Goal: Information Seeking & Learning: Learn about a topic

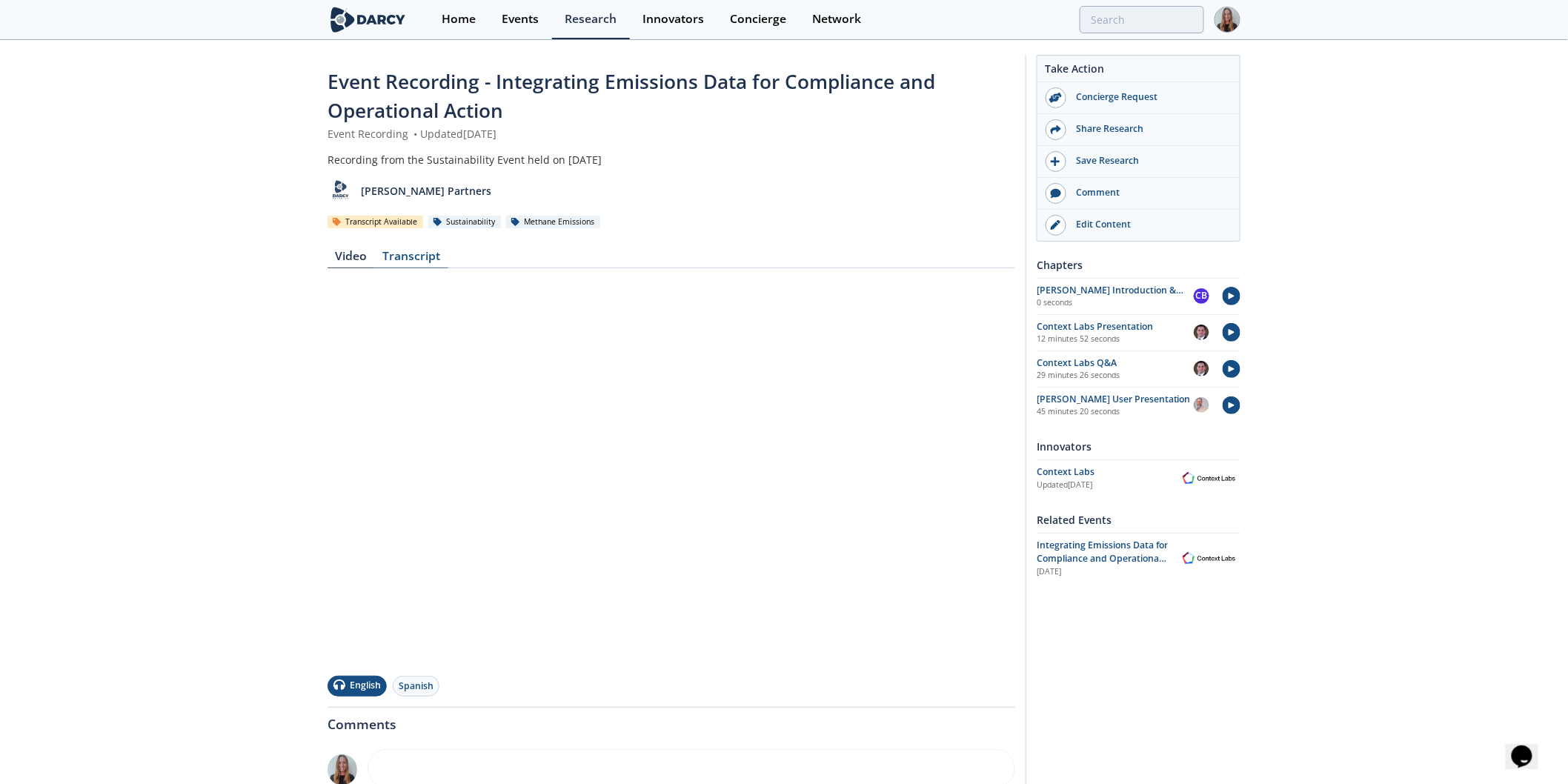
click at [426, 250] on div "Transcript" at bounding box center [411, 260] width 74 height 18
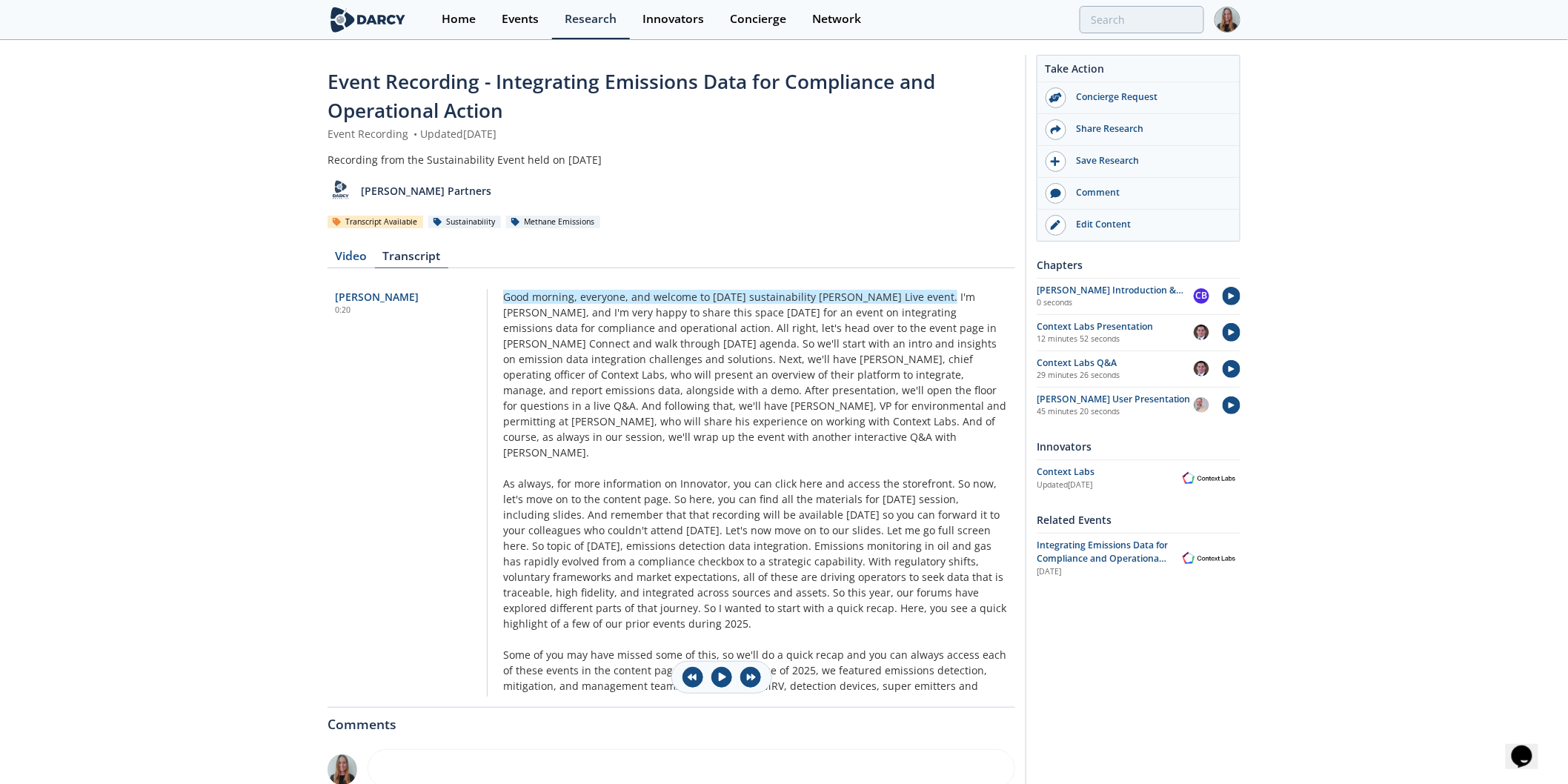
drag, startPoint x: 965, startPoint y: 213, endPoint x: 947, endPoint y: 232, distance: 26.2
click at [949, 220] on div "Transcript Available Sustainability Methane Emissions" at bounding box center [671, 221] width 688 height 15
drag, startPoint x: 542, startPoint y: 253, endPoint x: 817, endPoint y: 507, distance: 374.4
click at [817, 528] on div "Video Transcript [PERSON_NAME] 0:20 Good morning, everyone, and welcome to [DAT…" at bounding box center [671, 468] width 688 height 456
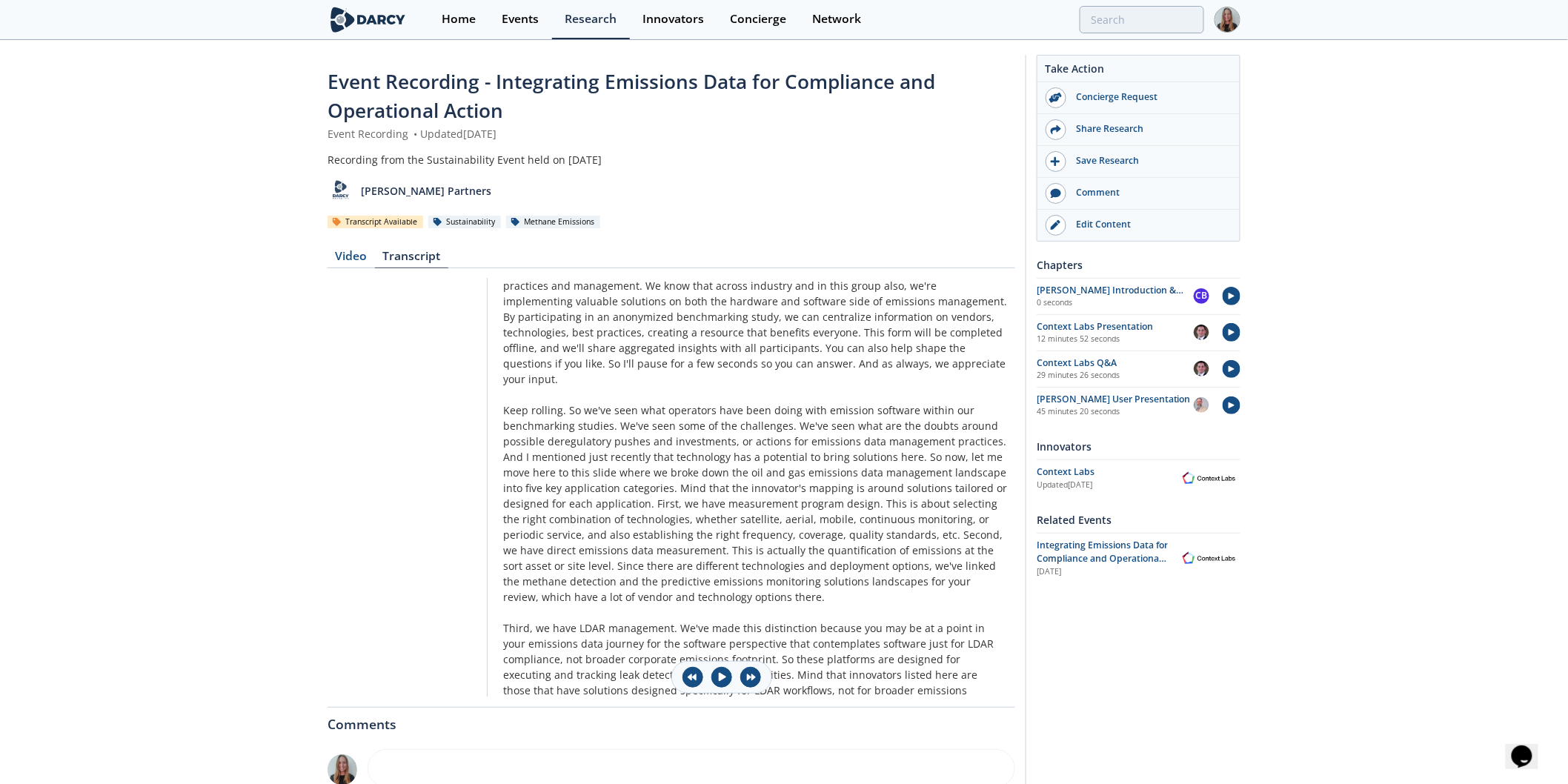
scroll to position [10943, 0]
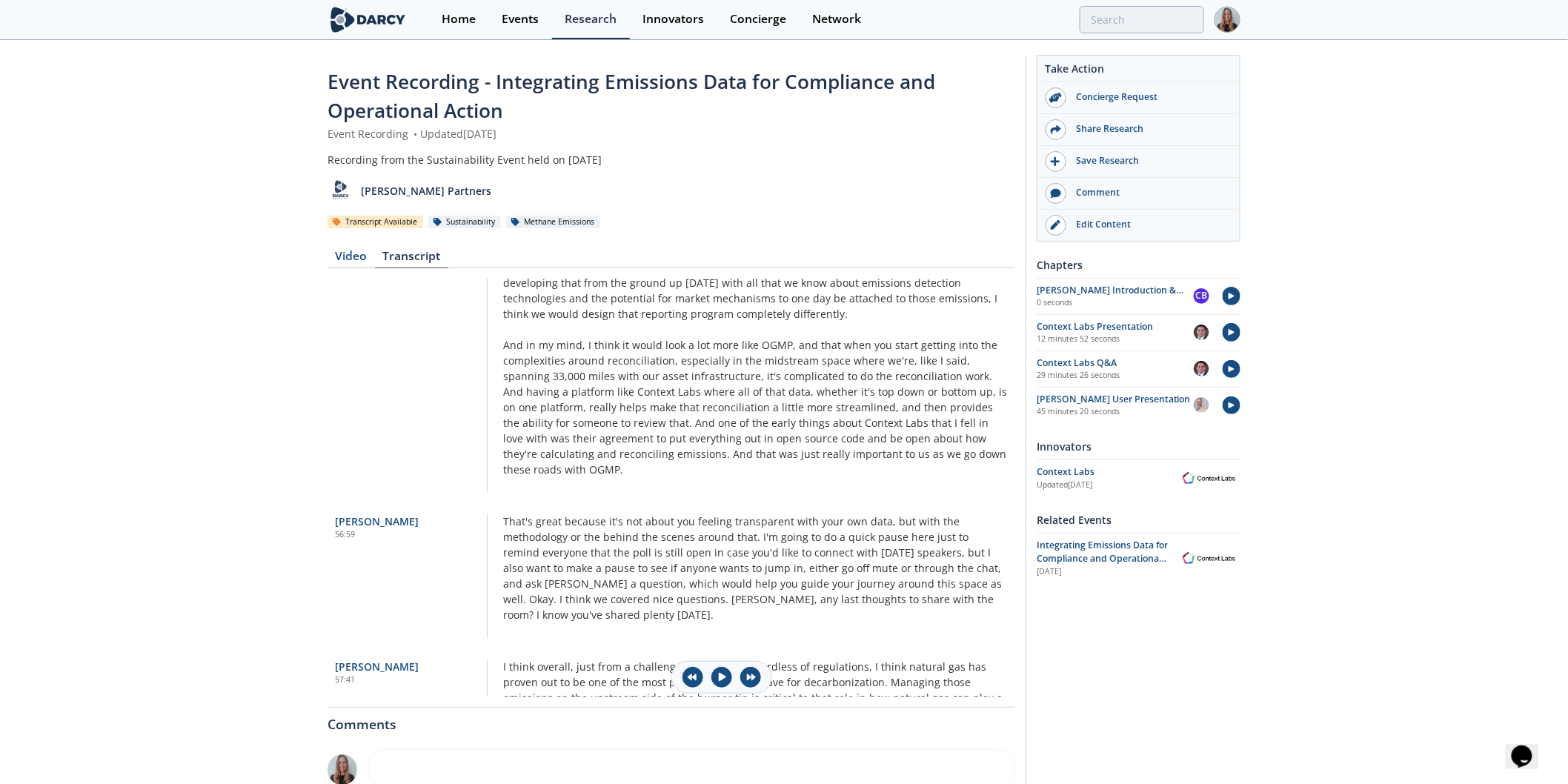
drag, startPoint x: 1106, startPoint y: 706, endPoint x: 1101, endPoint y: 700, distance: 7.8
click at [1106, 706] on div "Take Action Concierge Request Share Research Save Research Comment" at bounding box center [1133, 531] width 215 height 953
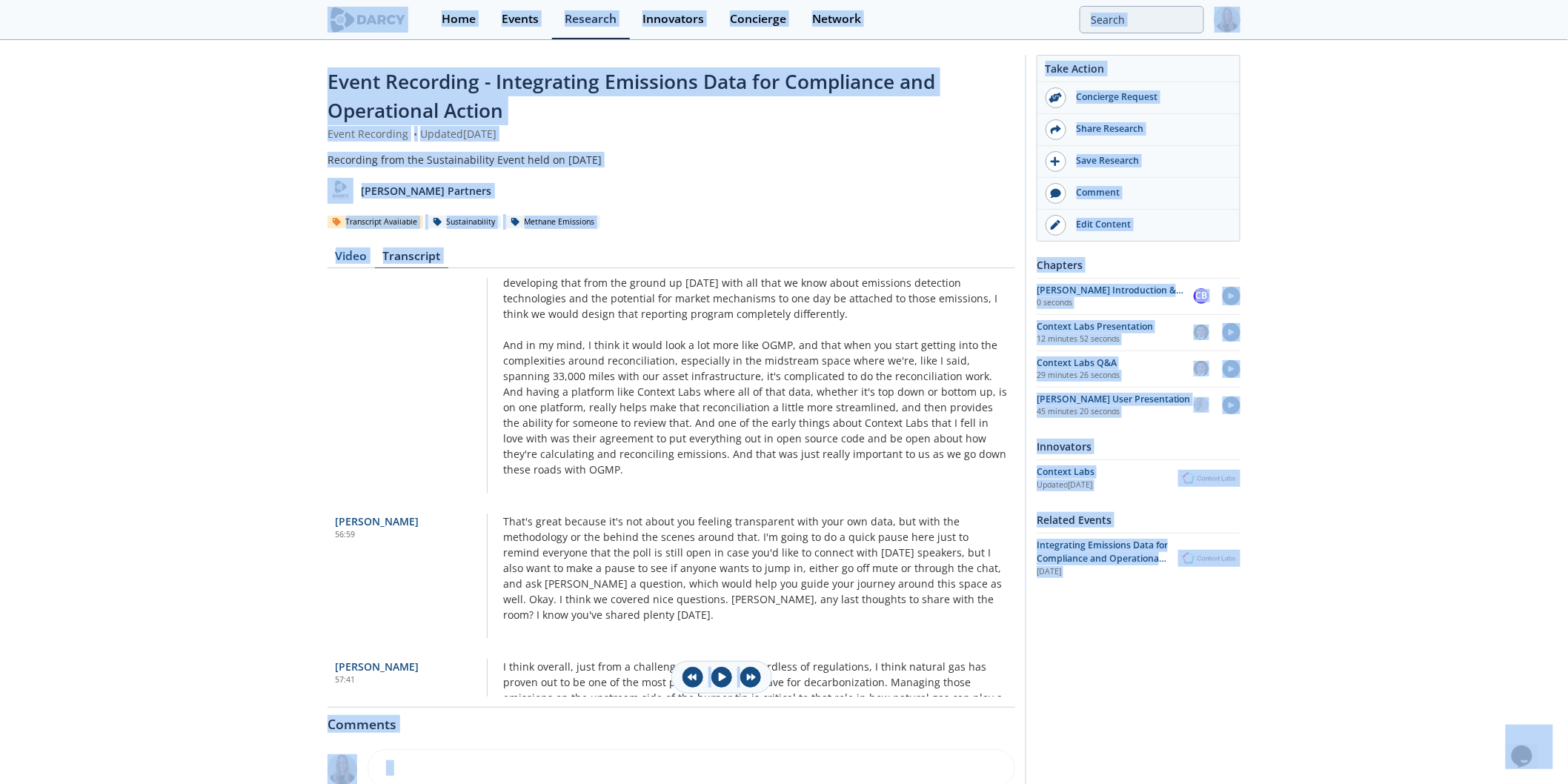
click at [1073, 681] on div "Take Action Concierge Request Share Research Save Research Comment" at bounding box center [1133, 531] width 215 height 953
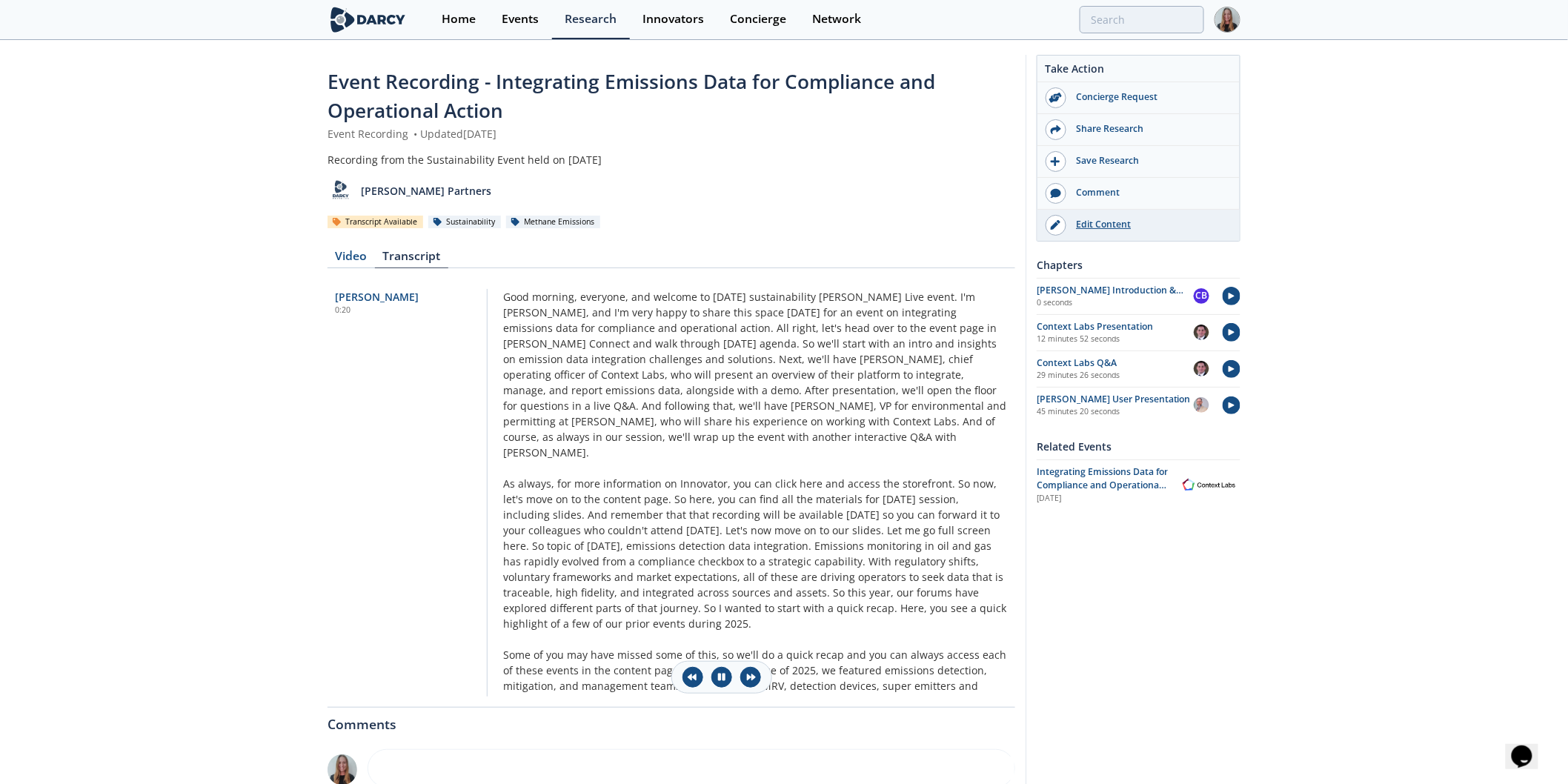
click at [1132, 231] on div "Edit Content" at bounding box center [1149, 224] width 166 height 14
drag, startPoint x: 495, startPoint y: 300, endPoint x: 804, endPoint y: 524, distance: 381.7
click at [887, 492] on span "So here, you can find all the materials for [DATE] session, including slides." at bounding box center [731, 506] width 456 height 30
click at [643, 320] on span "I'm [PERSON_NAME], and I'm very happy to share this space [DATE] for an event o…" at bounding box center [740, 312] width 472 height 45
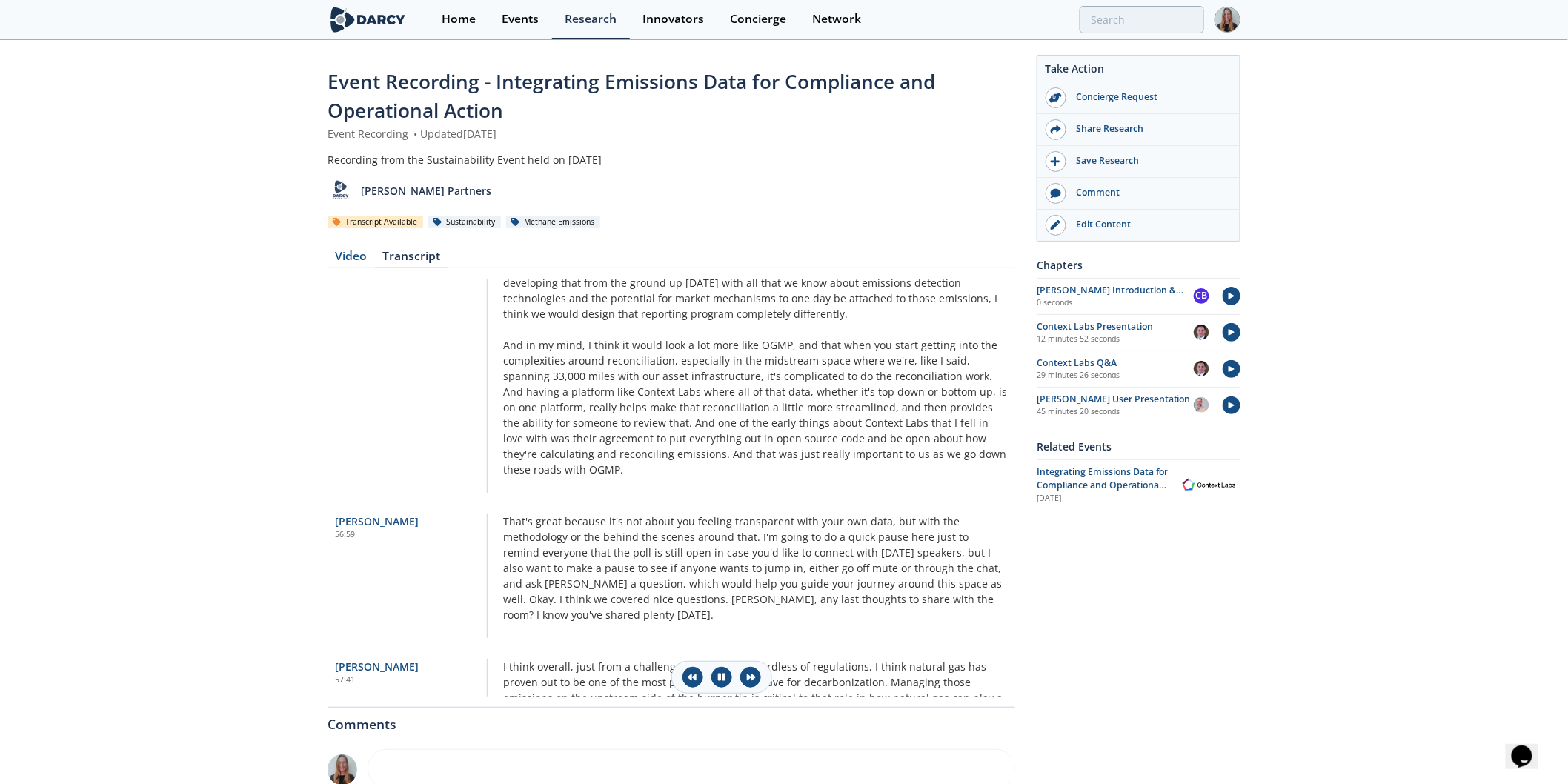
drag, startPoint x: 953, startPoint y: 692, endPoint x: 450, endPoint y: 536, distance: 526.6
click at [447, 537] on div "[PERSON_NAME] 0:20 Good morning, everyone, and welcome to [DATE] sustainability…" at bounding box center [671, 487] width 688 height 418
drag, startPoint x: 1097, startPoint y: 658, endPoint x: 1107, endPoint y: 649, distance: 13.5
click at [1102, 653] on div "Take Action Concierge Request Share Research Save Research Comment" at bounding box center [1133, 531] width 215 height 953
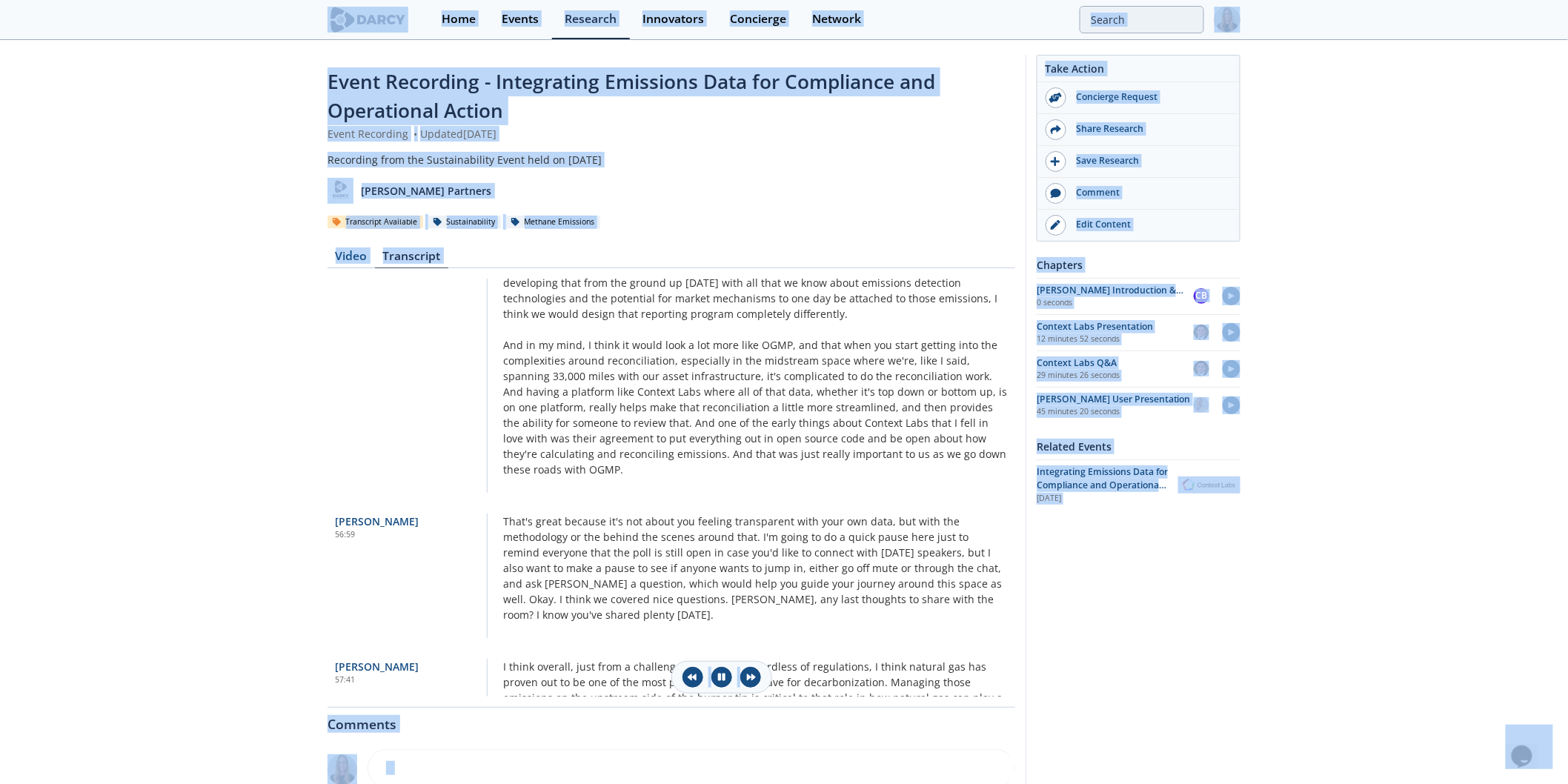
click at [1129, 631] on div "Take Action Concierge Request Share Research Save Research Comment" at bounding box center [1133, 531] width 215 height 953
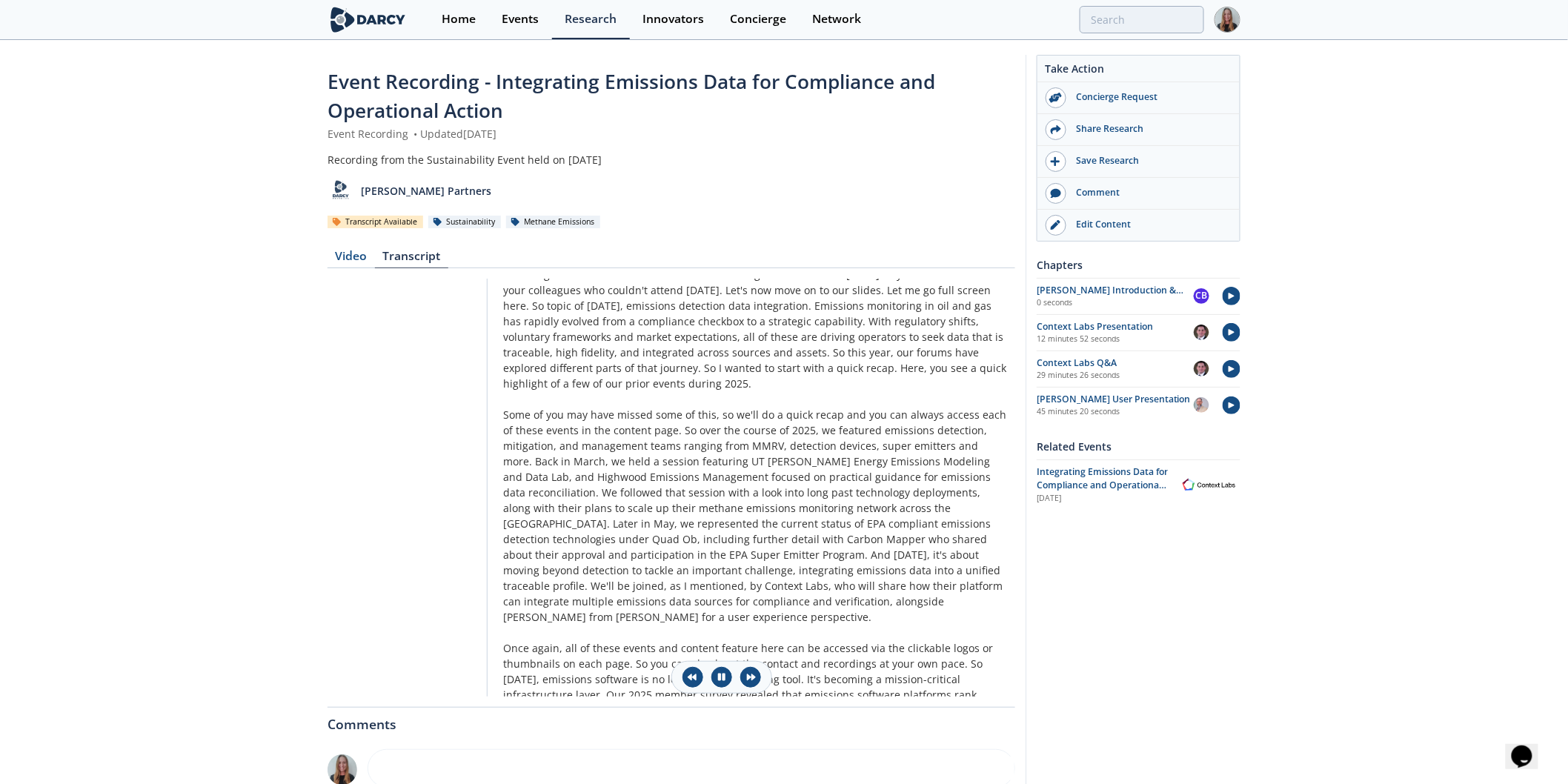
scroll to position [0, 0]
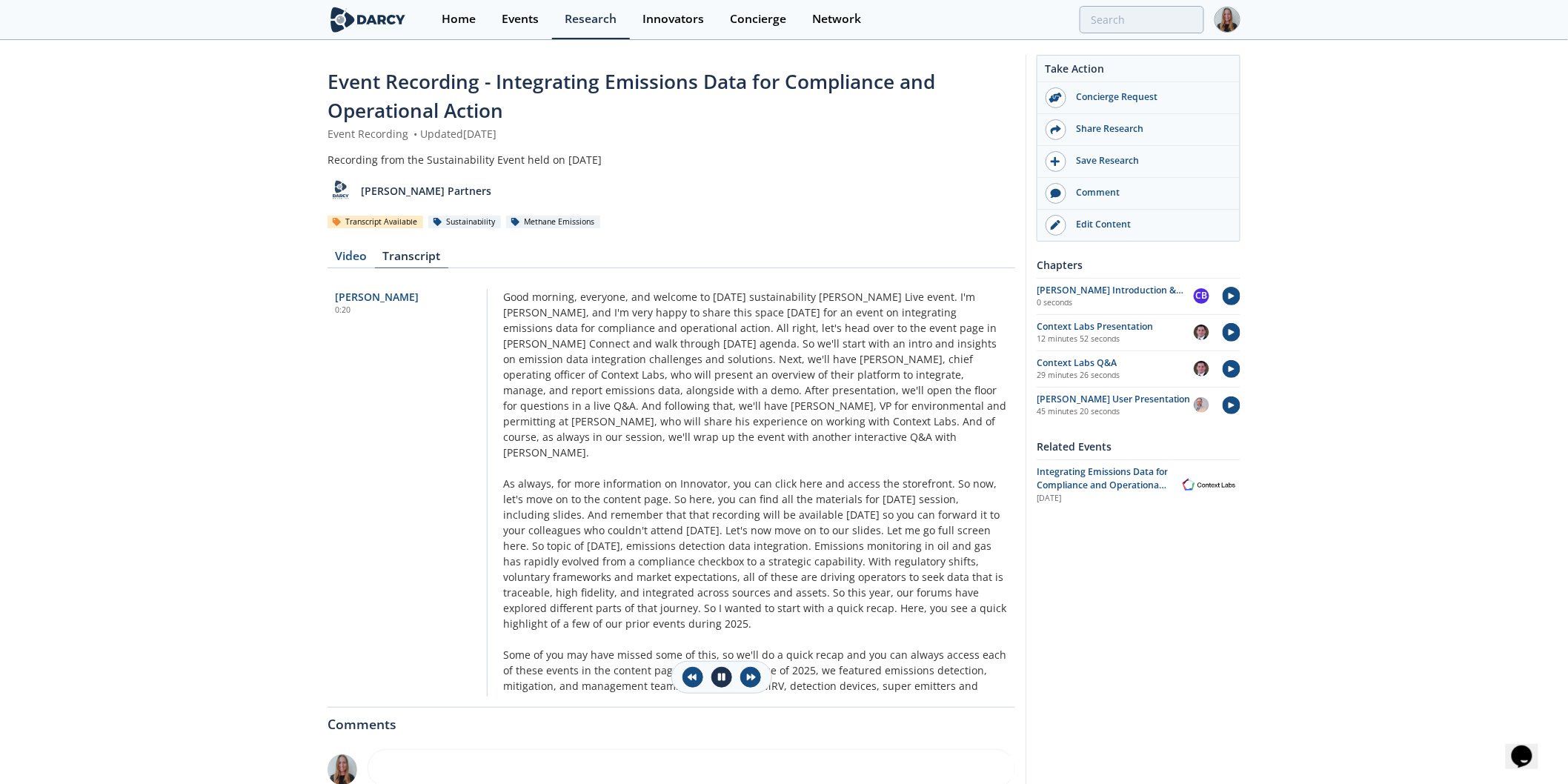
click at [715, 674] on button at bounding box center [721, 677] width 21 height 21
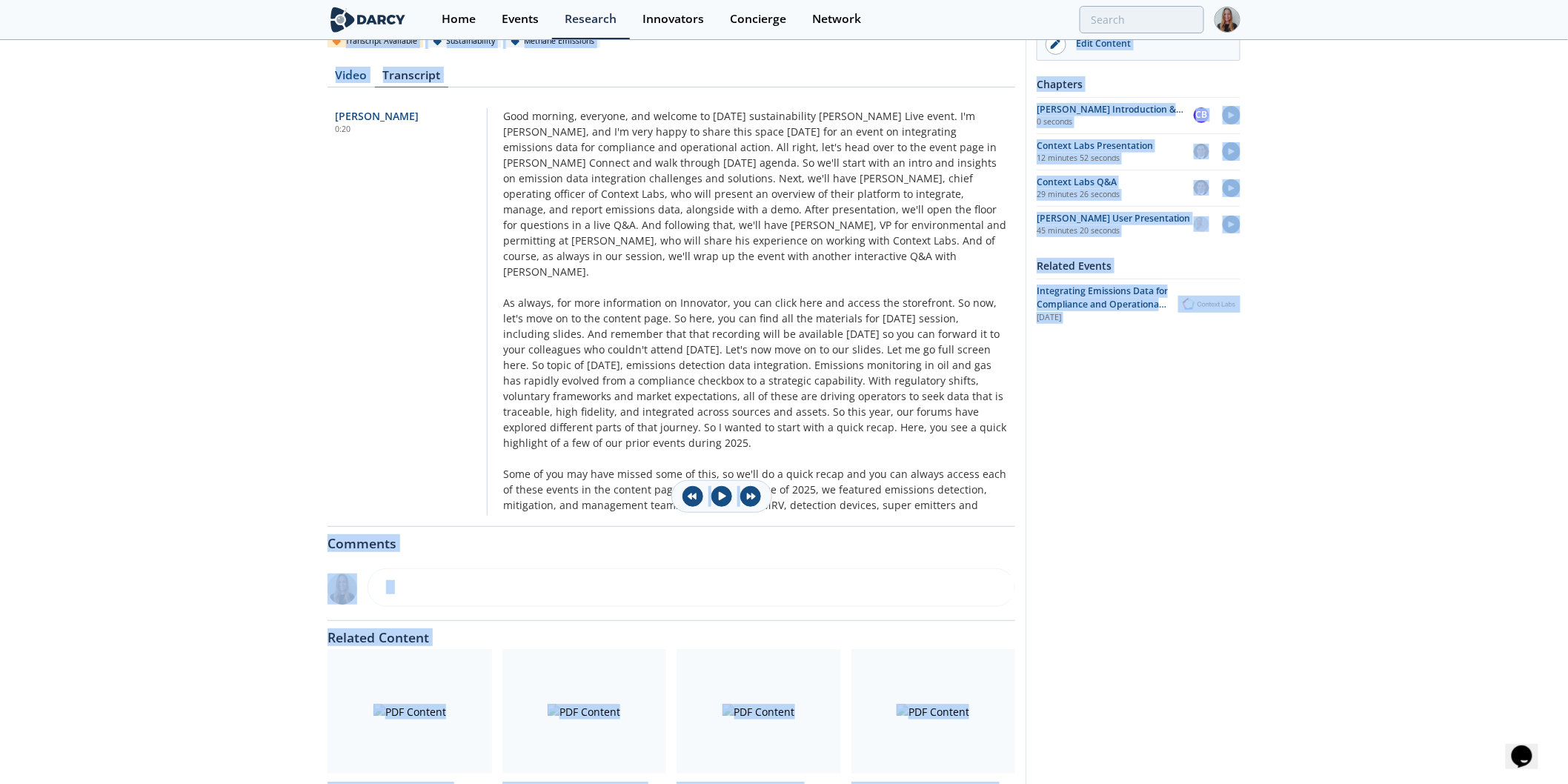
scroll to position [278, 0]
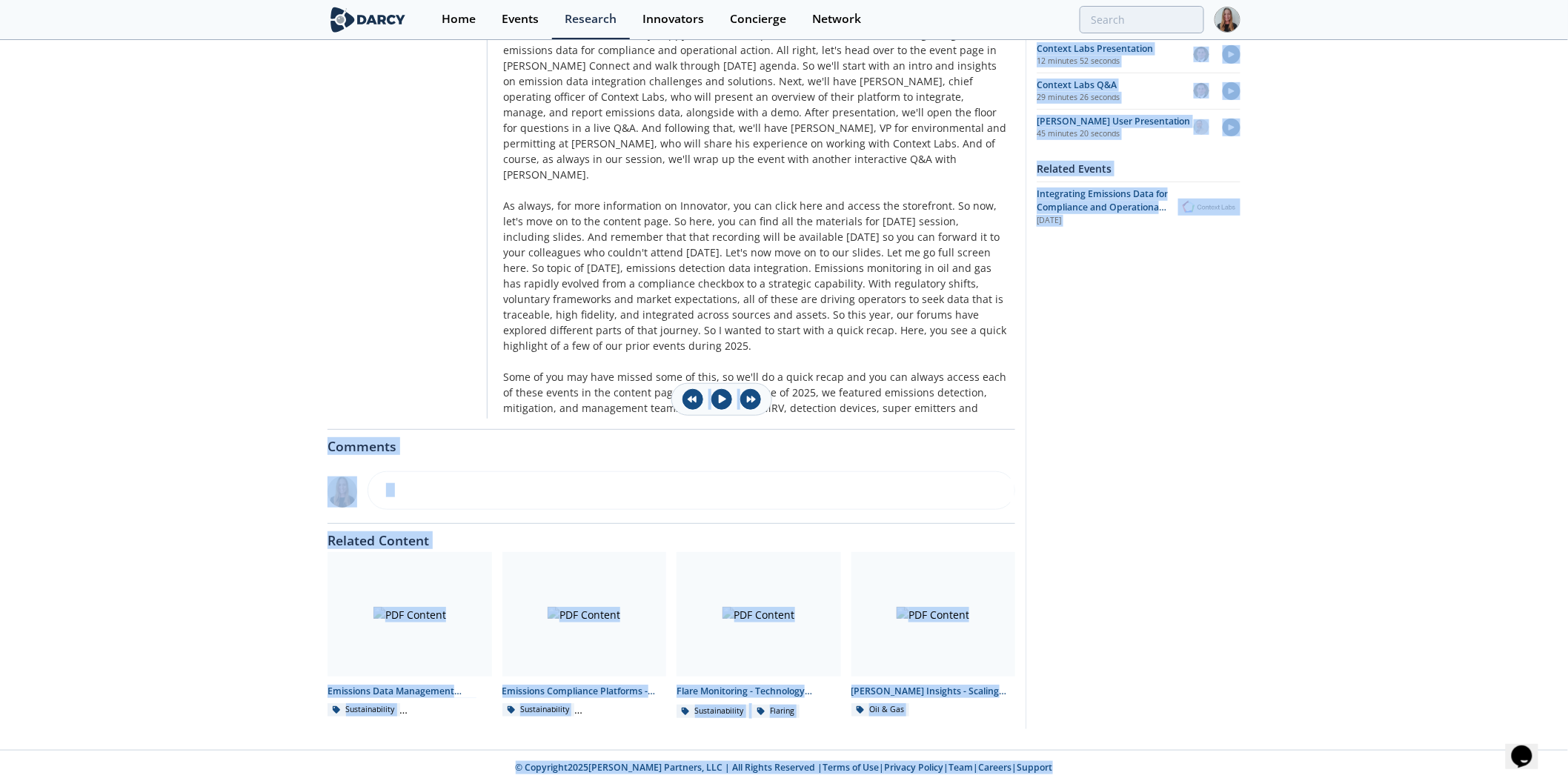
drag, startPoint x: 270, startPoint y: 80, endPoint x: 1108, endPoint y: 675, distance: 1027.7
click at [1087, 741] on div "Event Recording - Integrating Emissions Data for Compliance and Operational Act…" at bounding box center [784, 256] width 1568 height 986
click at [1143, 609] on div "Take Action Concierge Request Share Research Save Research Comment" at bounding box center [1133, 253] width 215 height 953
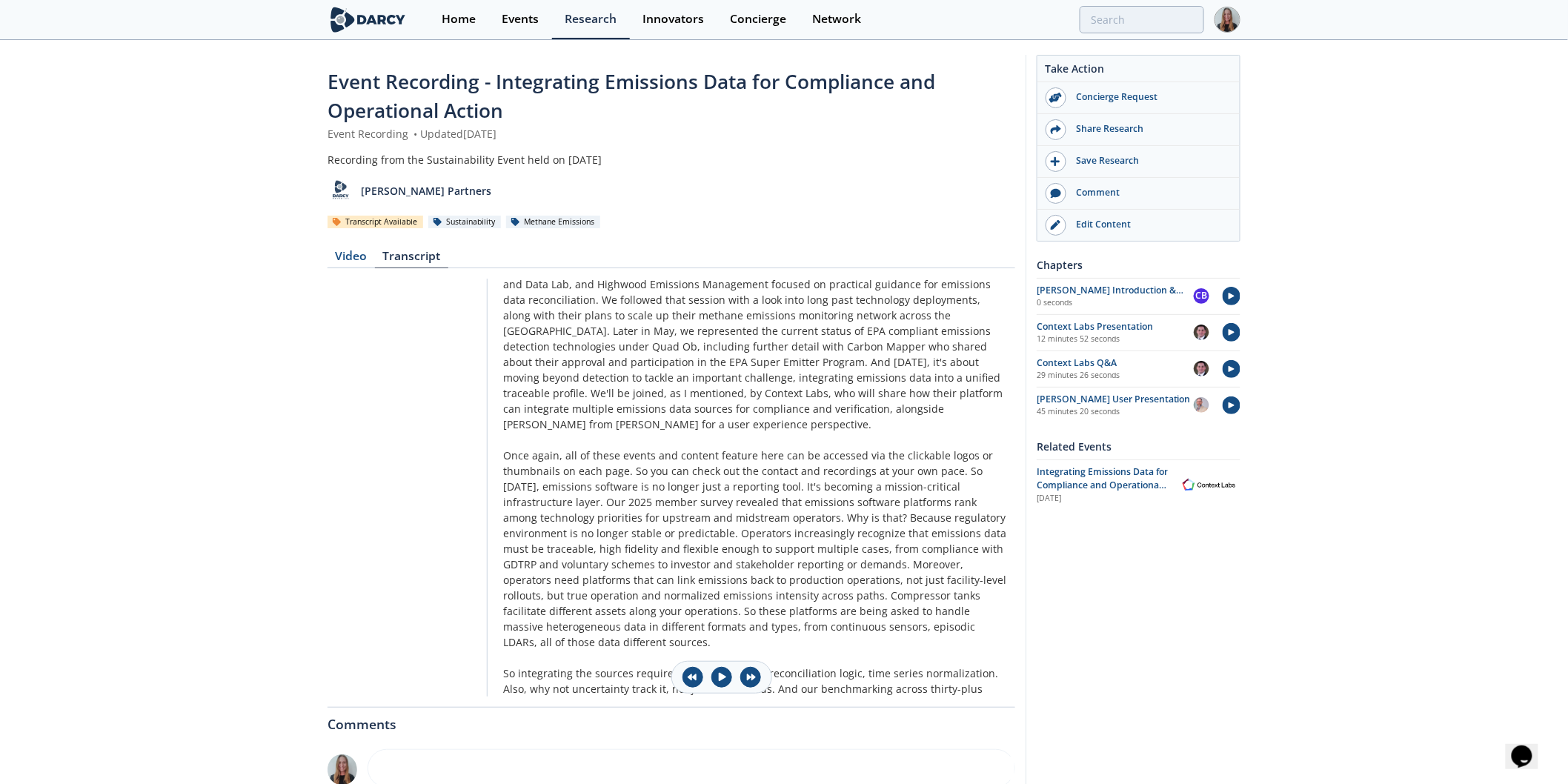
scroll to position [0, 0]
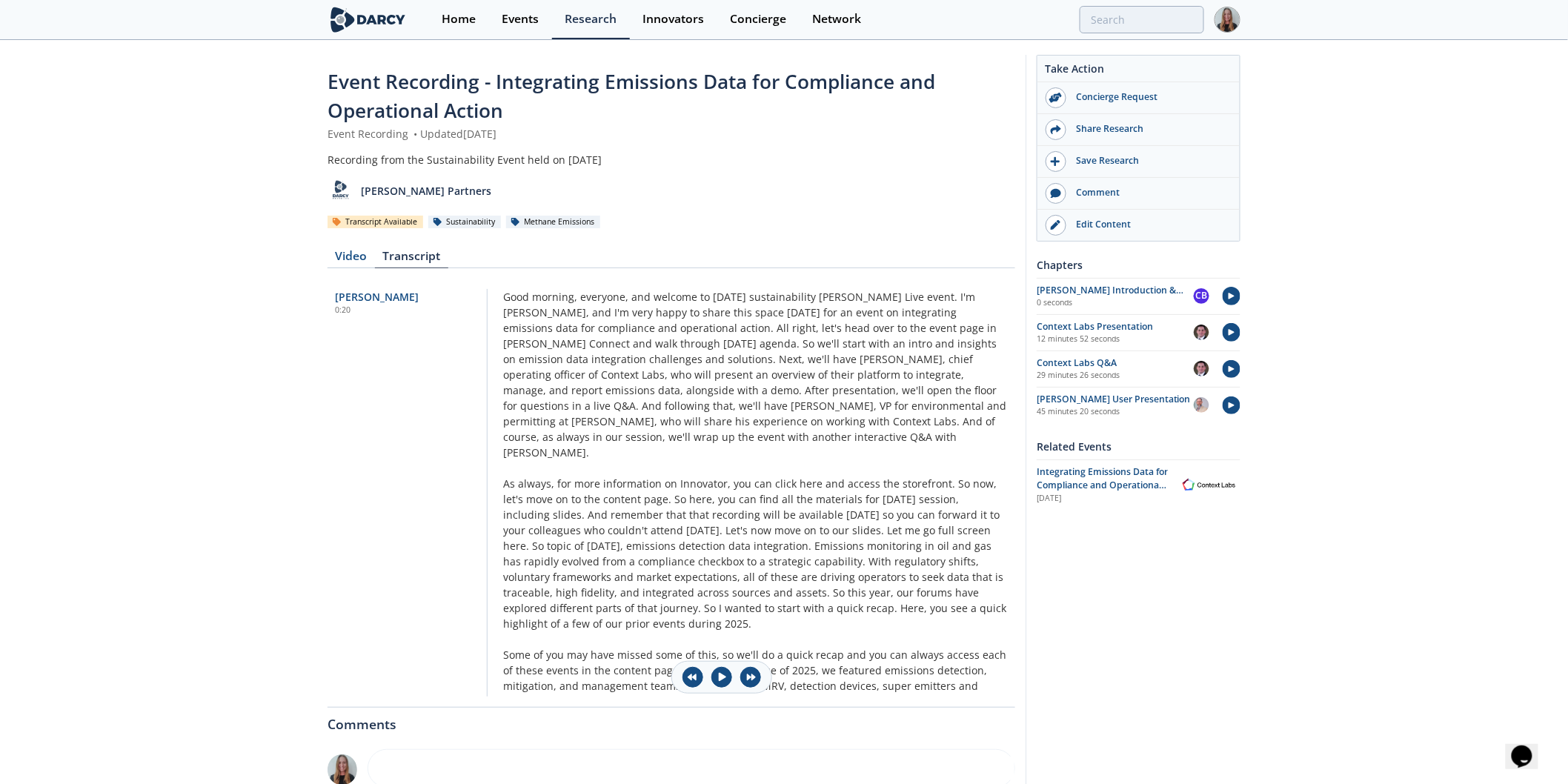
drag, startPoint x: 516, startPoint y: 367, endPoint x: 779, endPoint y: 432, distance: 270.9
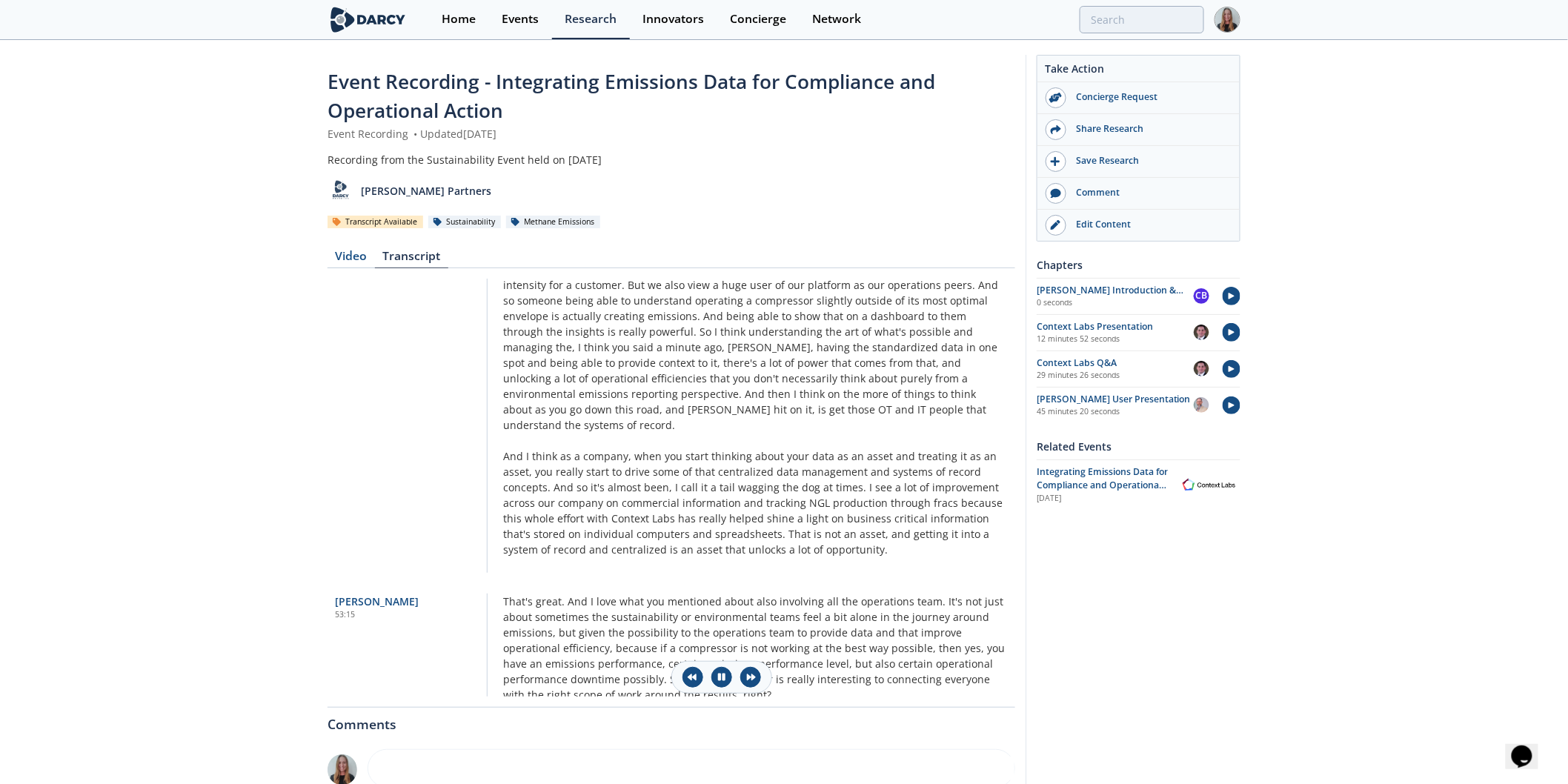
scroll to position [10943, 0]
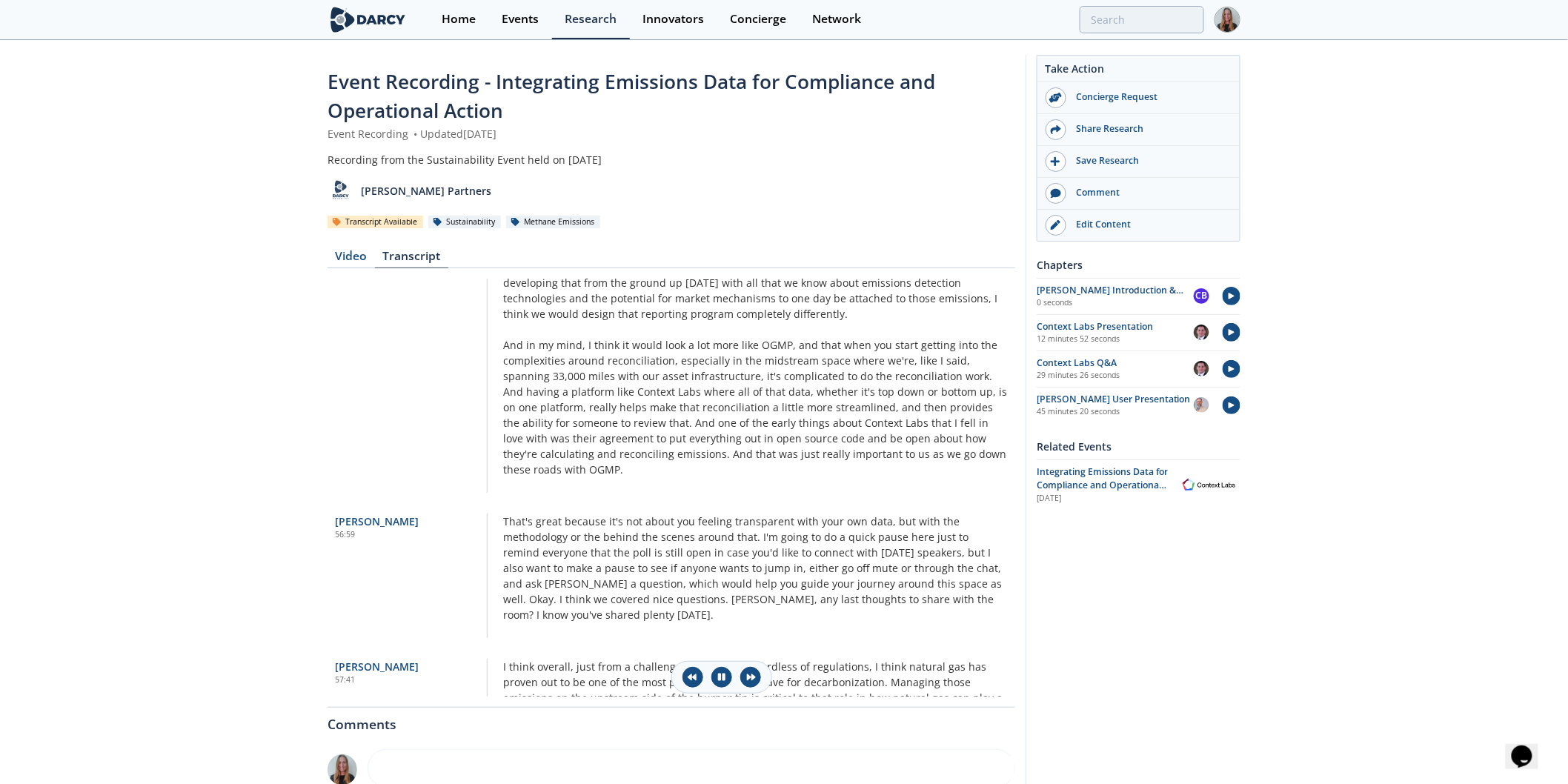
drag, startPoint x: 788, startPoint y: 637, endPoint x: 243, endPoint y: 325, distance: 628.0
click at [243, 325] on div "Event Recording - Integrating Emissions Data for Compliance and Operational Act…" at bounding box center [784, 534] width 1568 height 986
click at [245, 324] on div "Event Recording - Integrating Emissions Data for Compliance and Operational Act…" at bounding box center [784, 534] width 1568 height 986
click at [347, 255] on div "Video" at bounding box center [351, 260] width 47 height 18
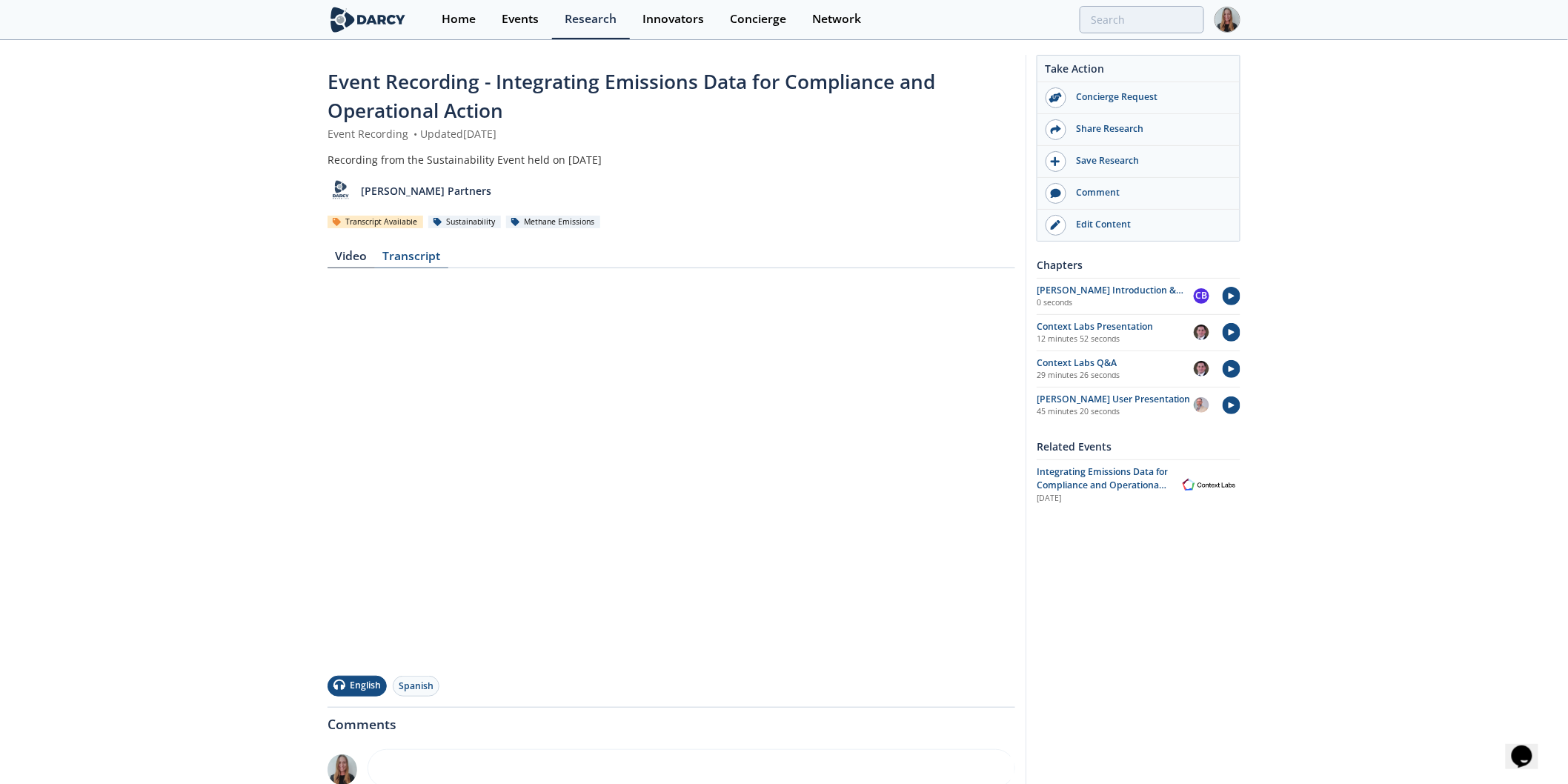
click at [398, 262] on div "Transcript" at bounding box center [411, 260] width 74 height 18
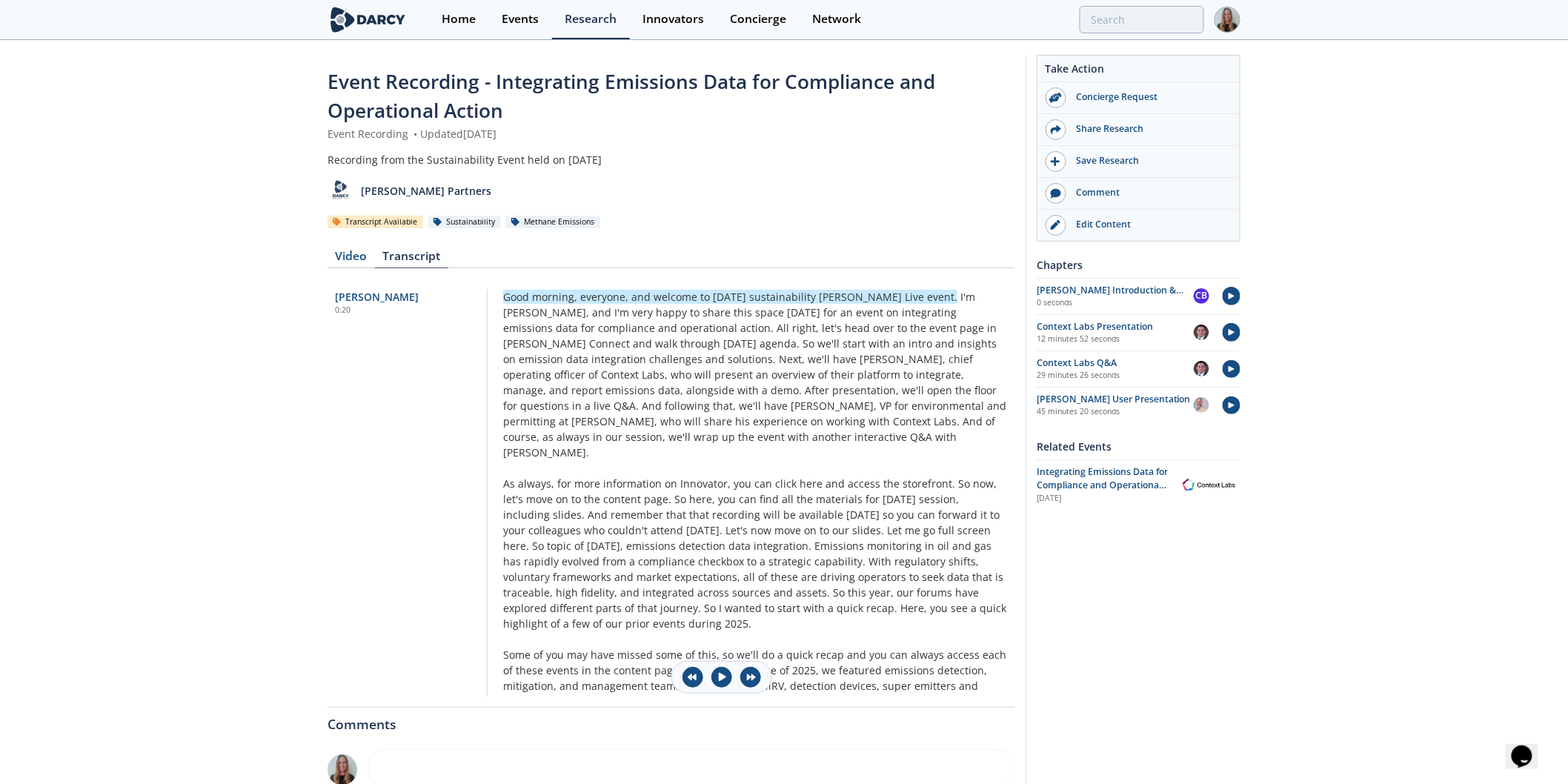
drag, startPoint x: 752, startPoint y: 400, endPoint x: 309, endPoint y: 358, distance: 445.0
click at [309, 358] on div "Event Recording - Integrating Emissions Data for Compliance and Operational Act…" at bounding box center [784, 534] width 1568 height 986
click at [1056, 223] on icon at bounding box center [1055, 225] width 9 height 9
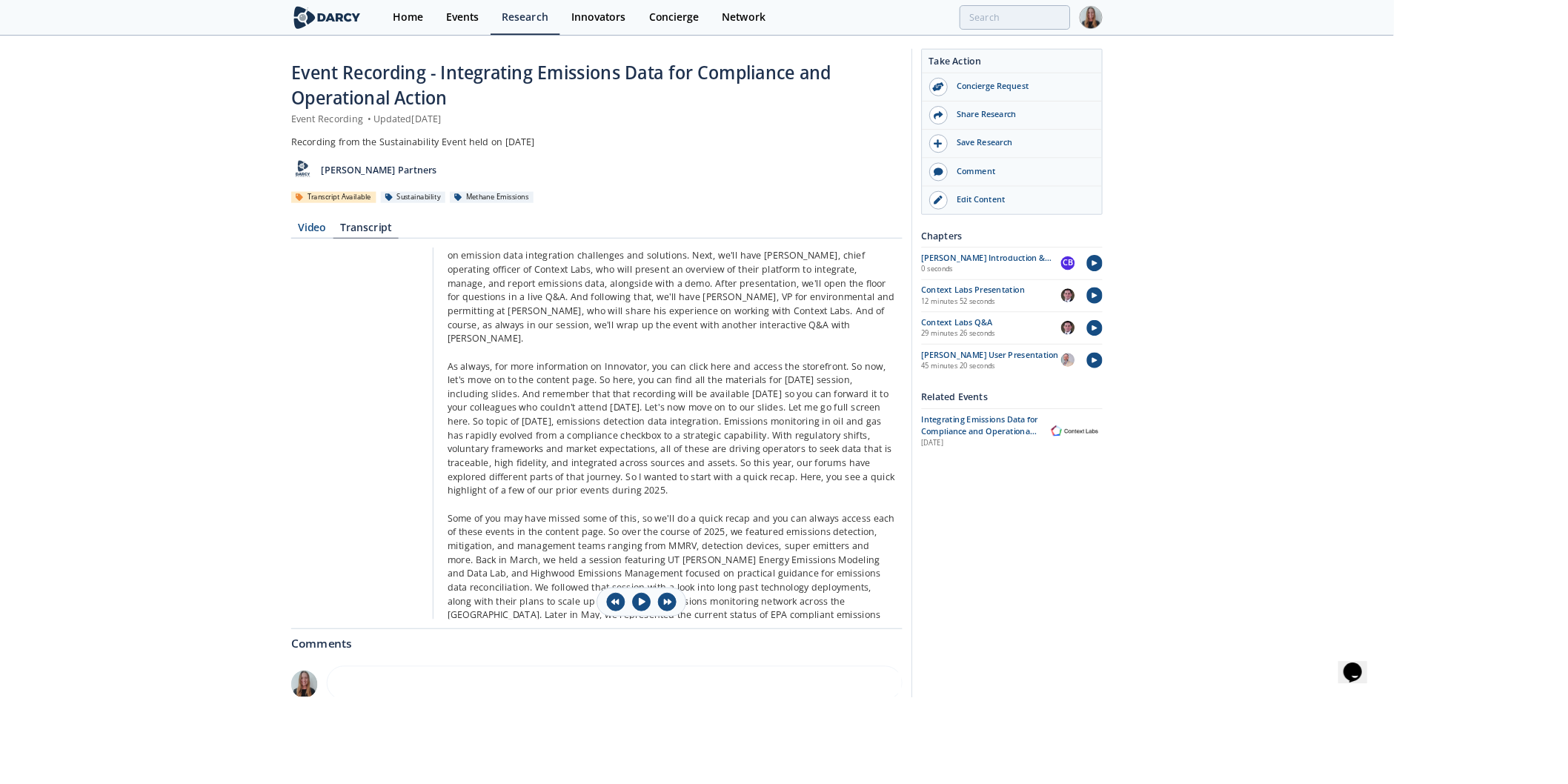
scroll to position [72, 0]
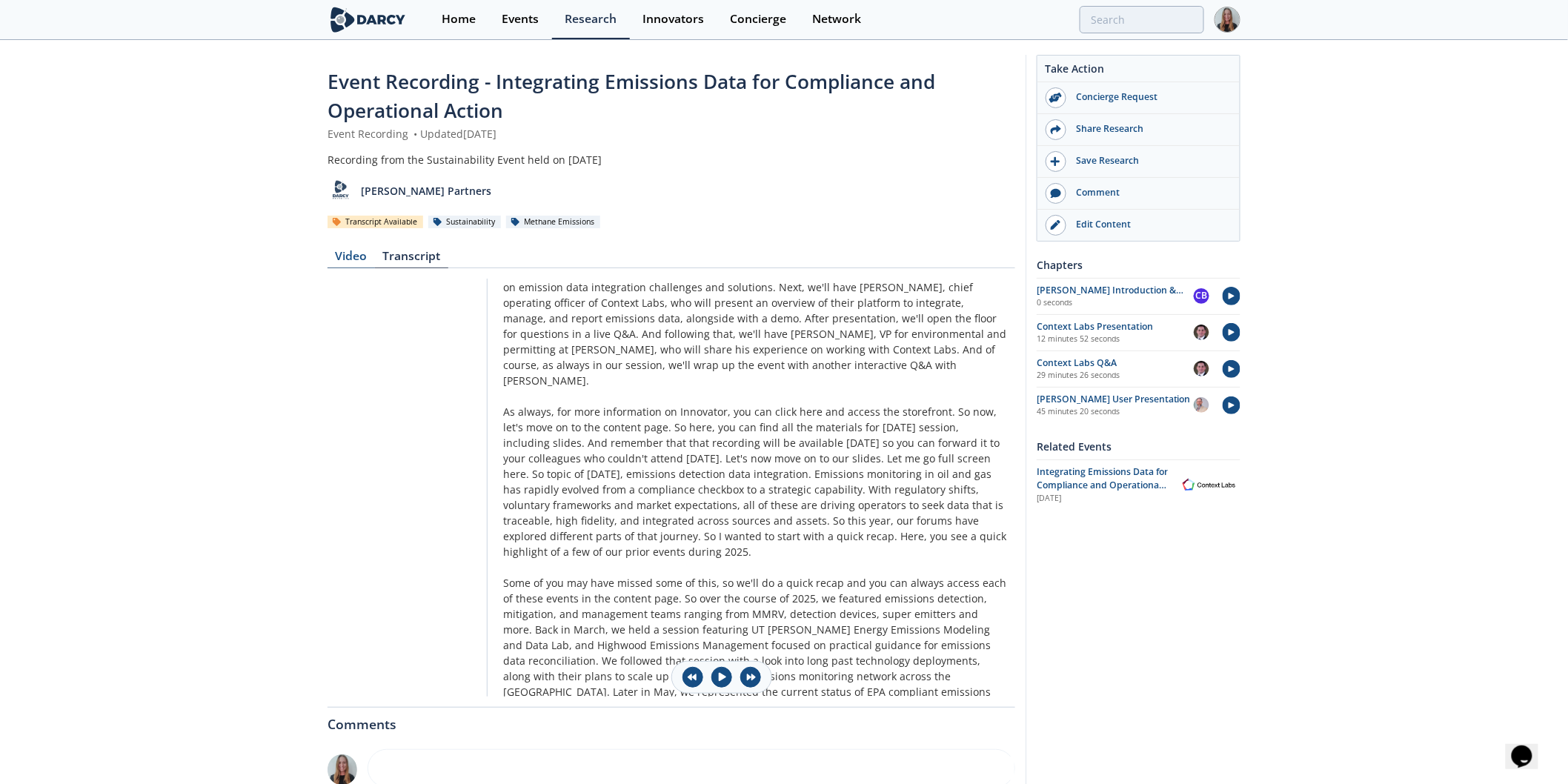
click at [360, 260] on div "Video" at bounding box center [351, 260] width 47 height 18
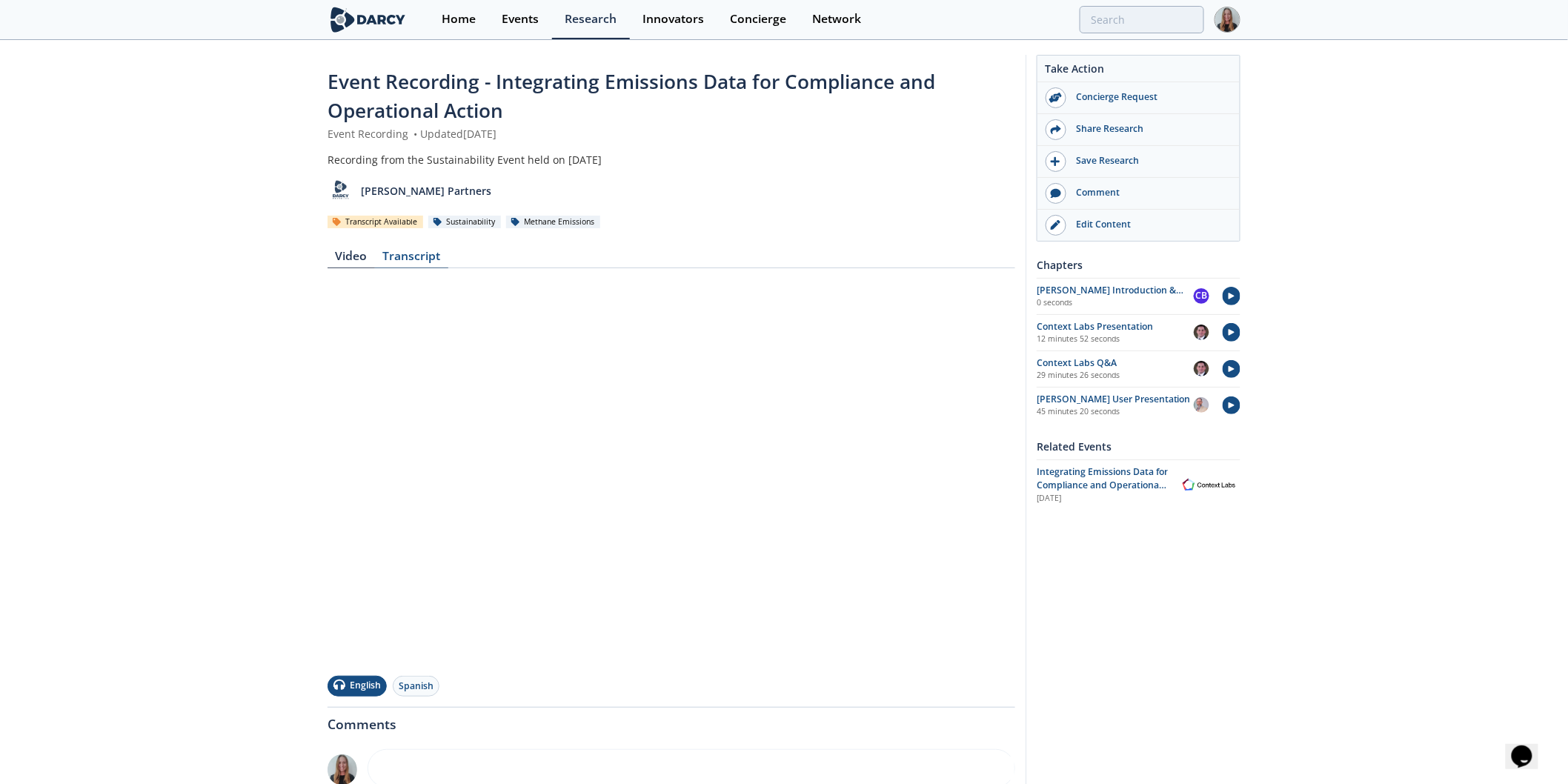
click at [403, 265] on div "Transcript" at bounding box center [411, 260] width 74 height 18
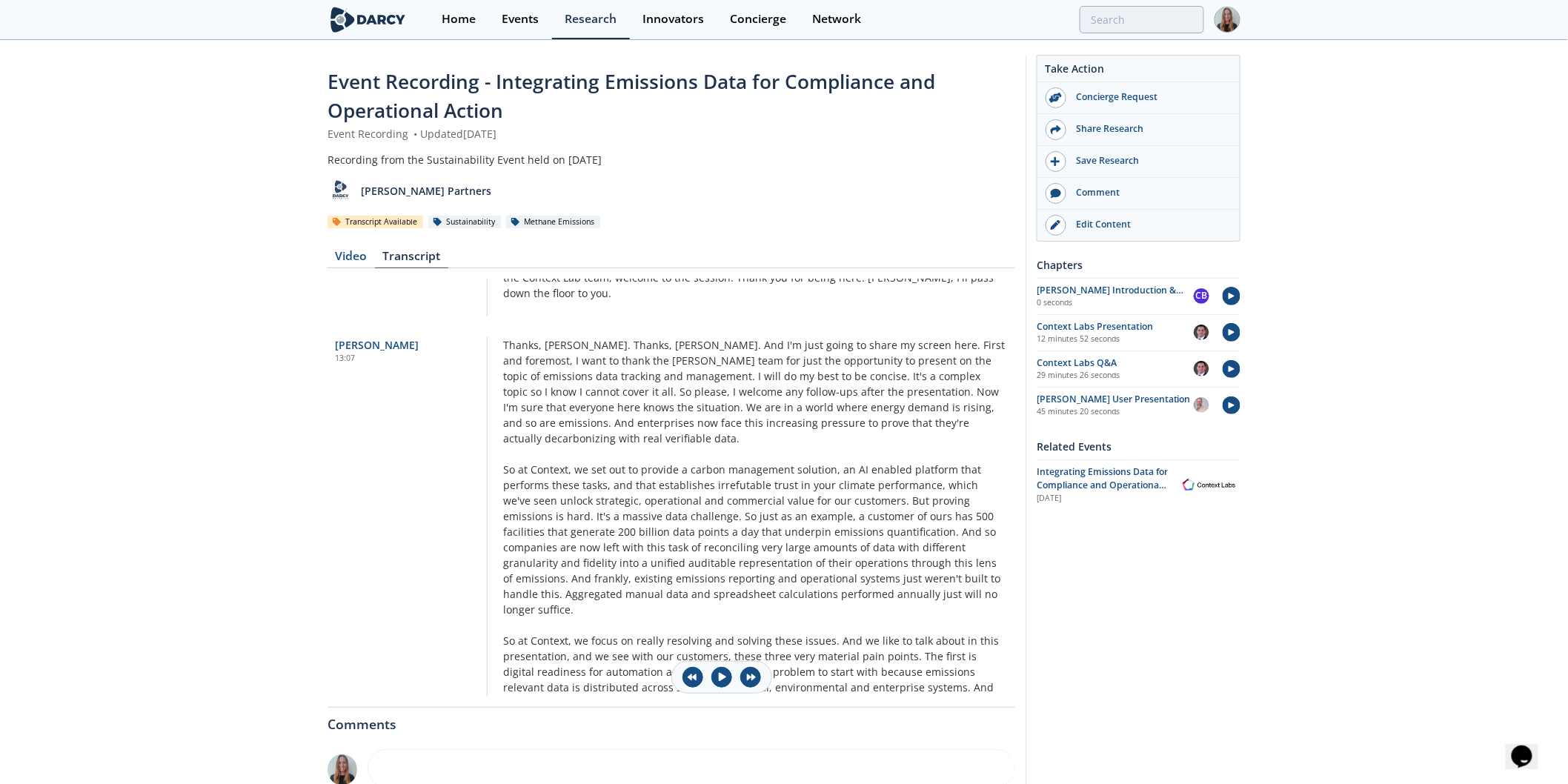
scroll to position [2306, 0]
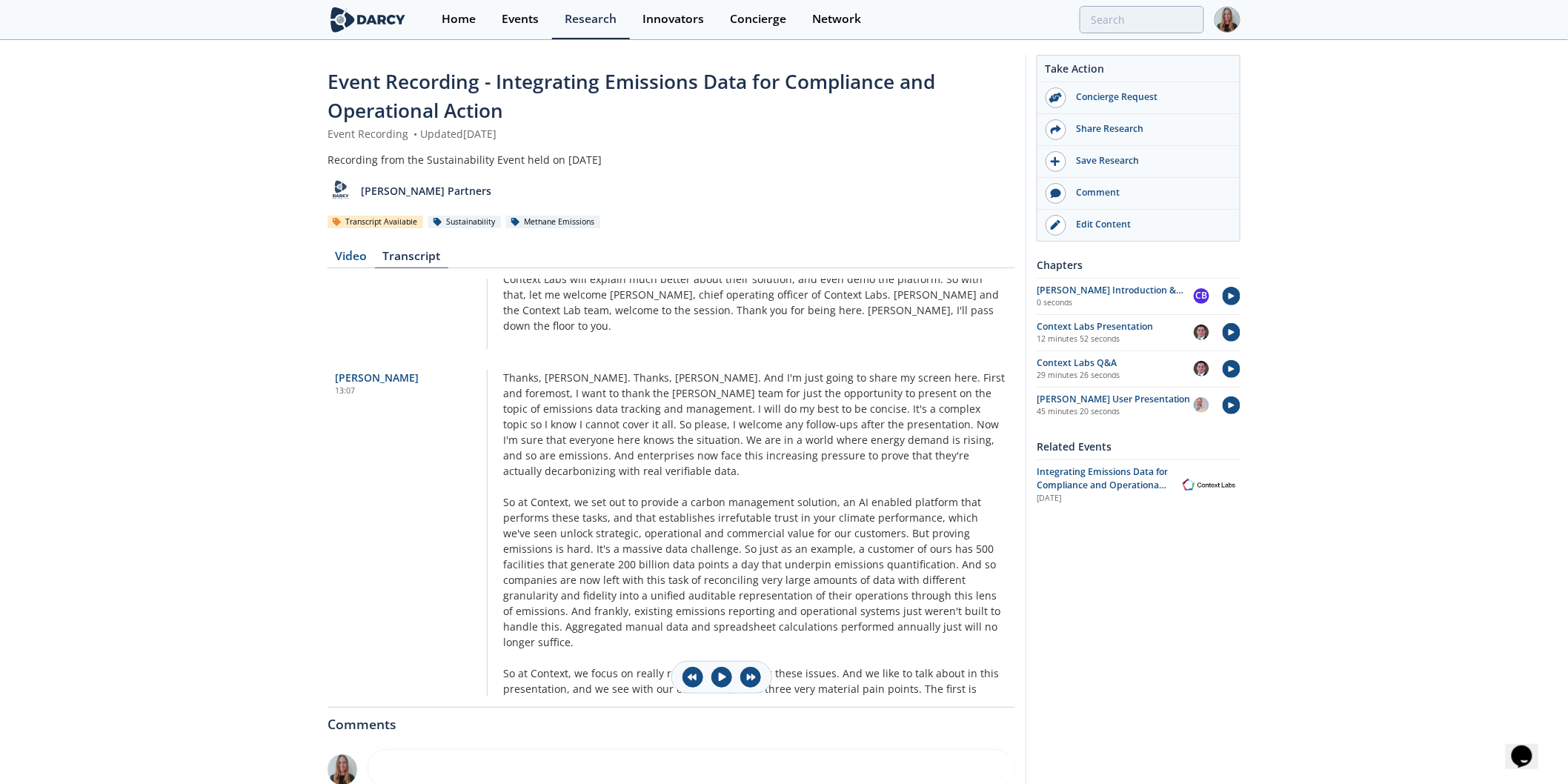
click at [1017, 694] on div "Event Recording - Integrating Emissions Data for Compliance and Operational Act…" at bounding box center [784, 524] width 913 height 965
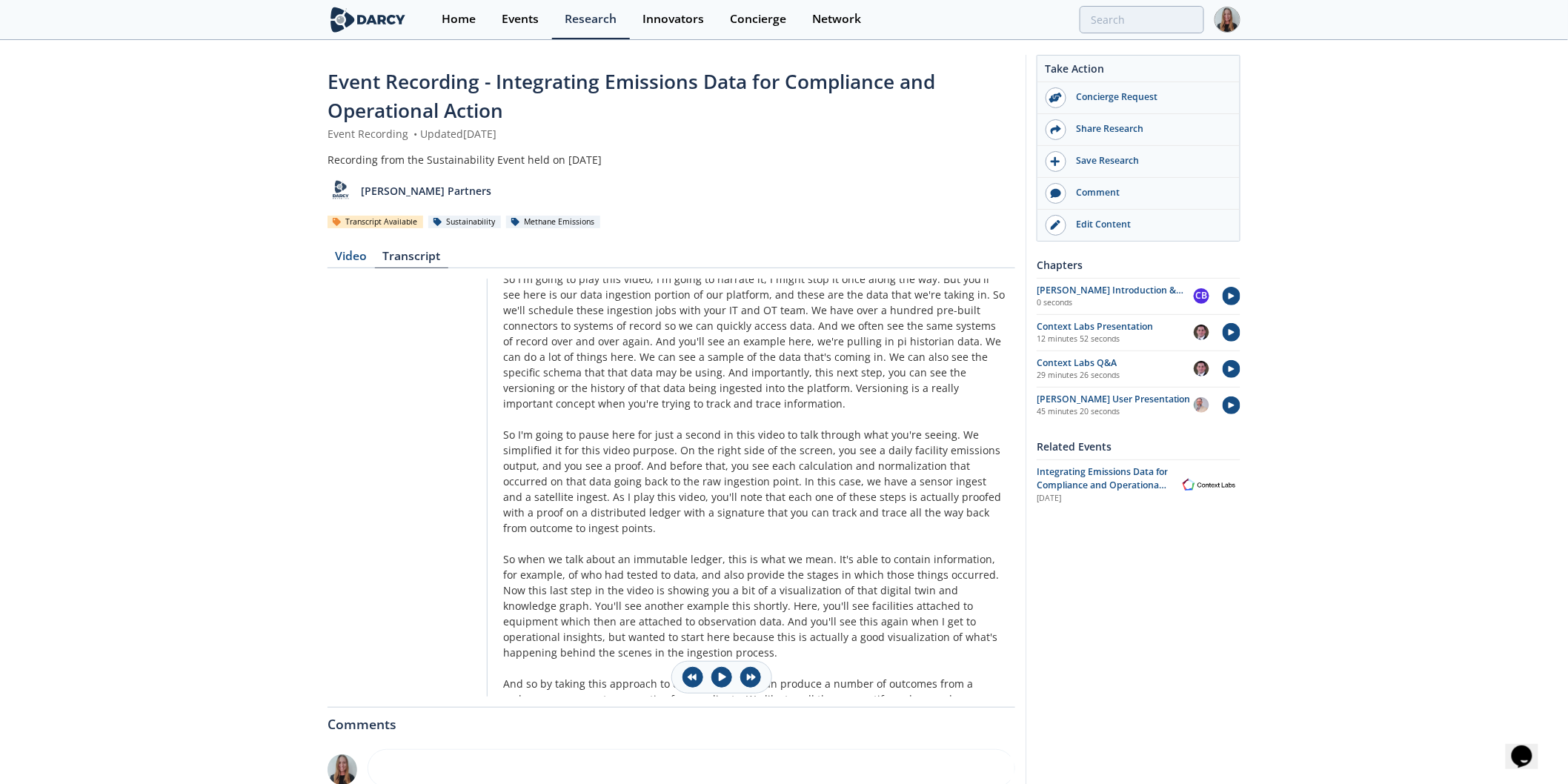
scroll to position [3480, 0]
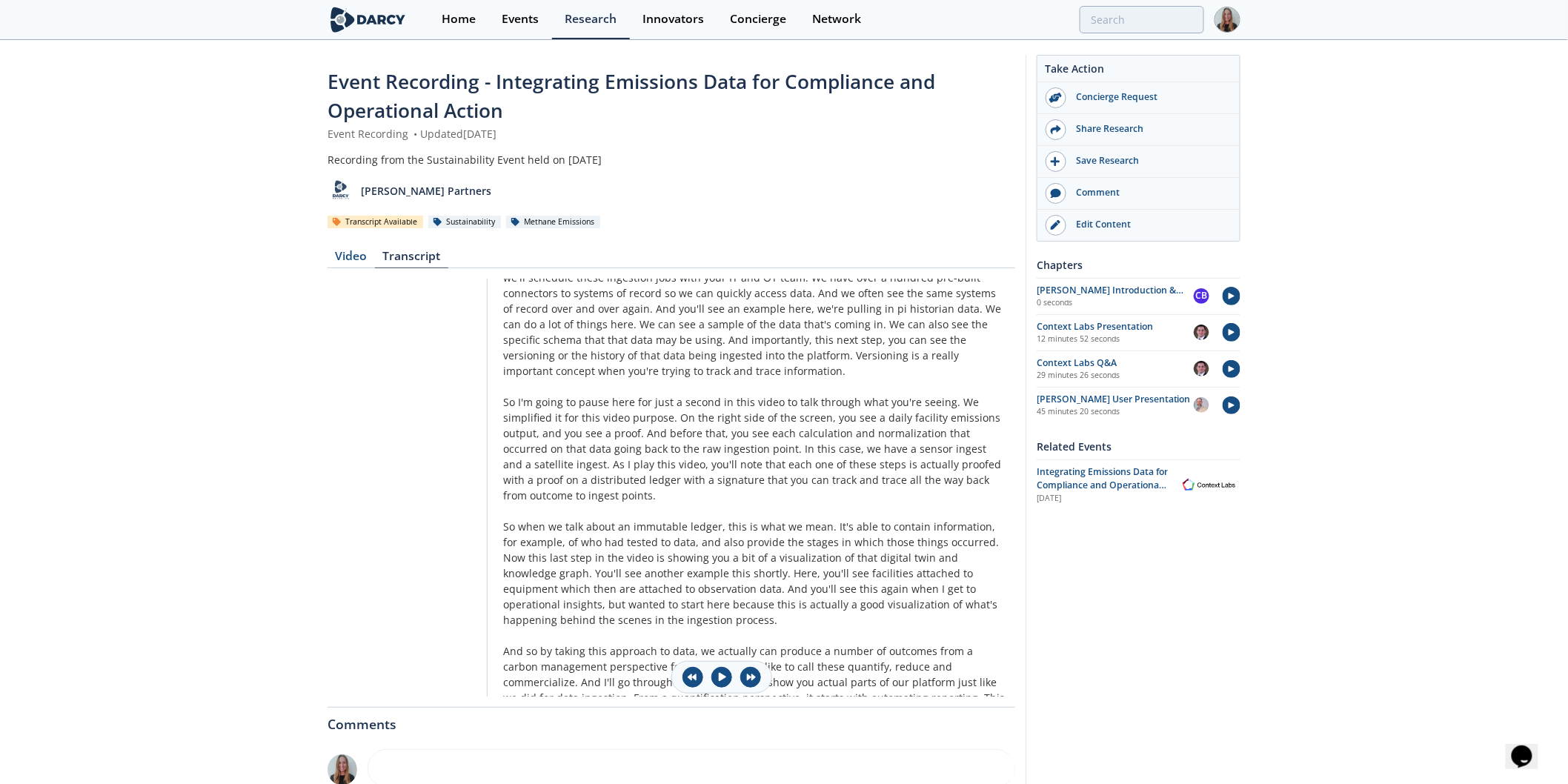
click at [1014, 697] on div "Event Recording - Integrating Emissions Data for Compliance and Operational Act…" at bounding box center [671, 534] width 688 height 935
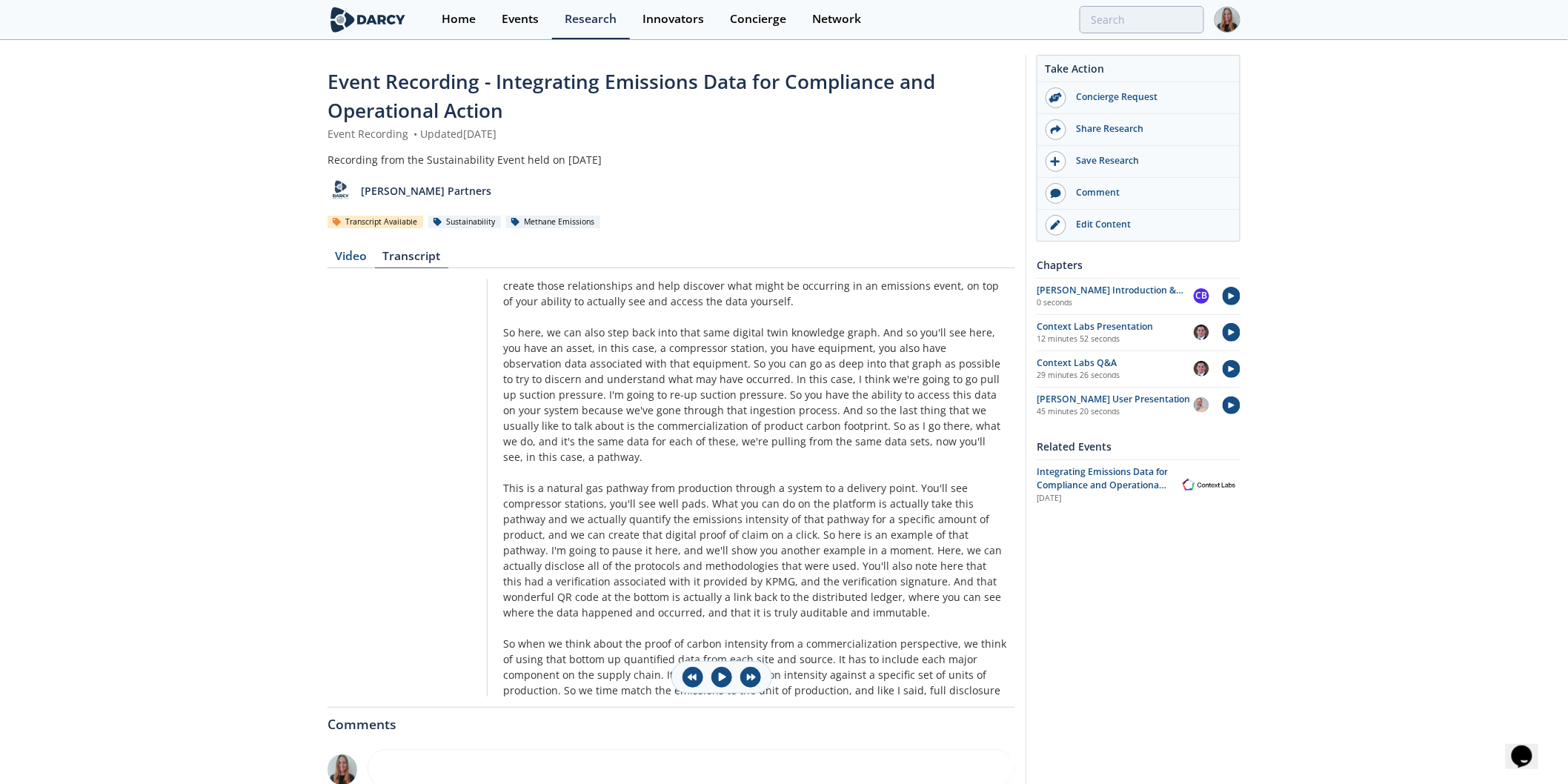
scroll to position [4304, 0]
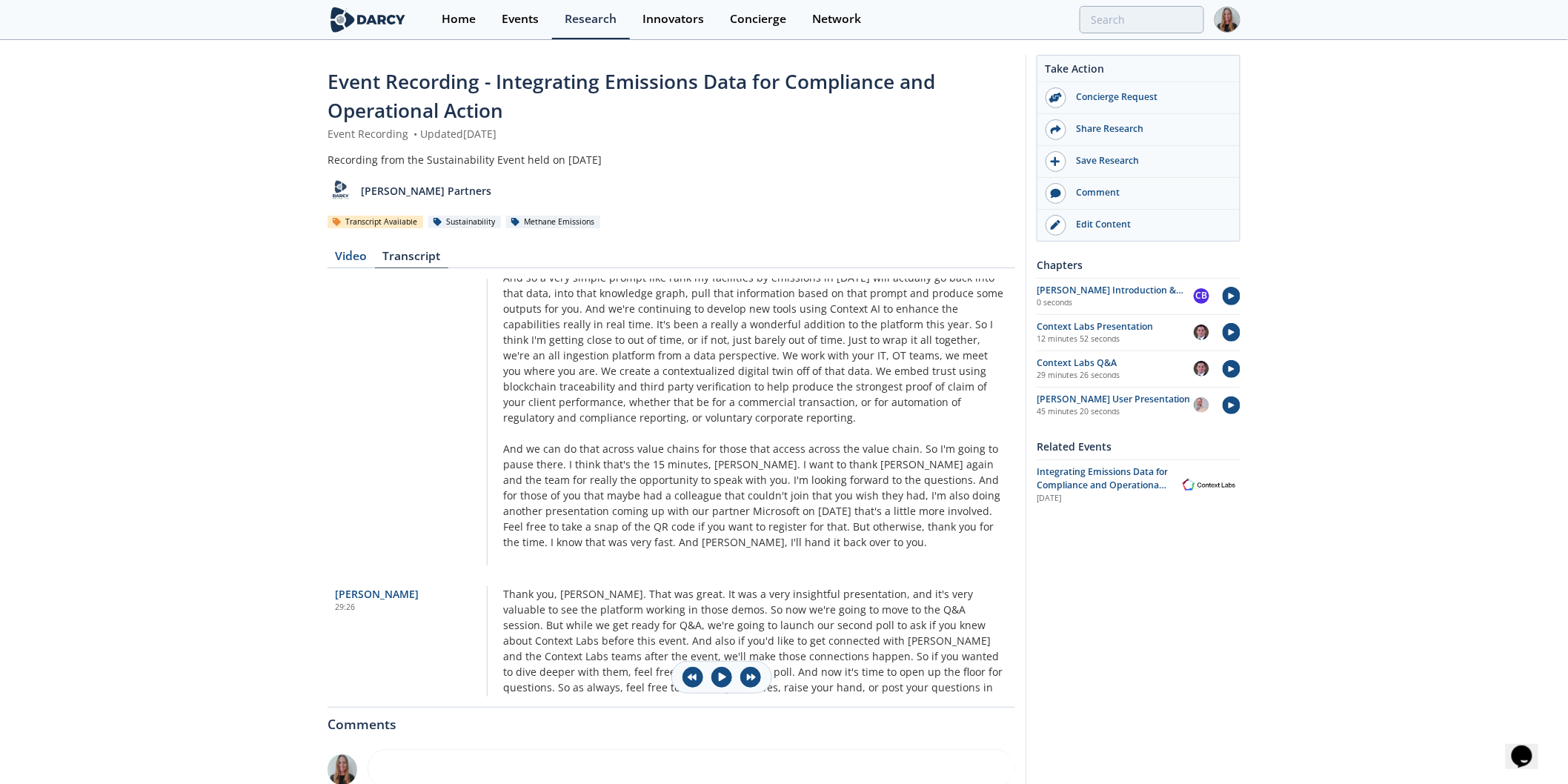
scroll to position [5038, 0]
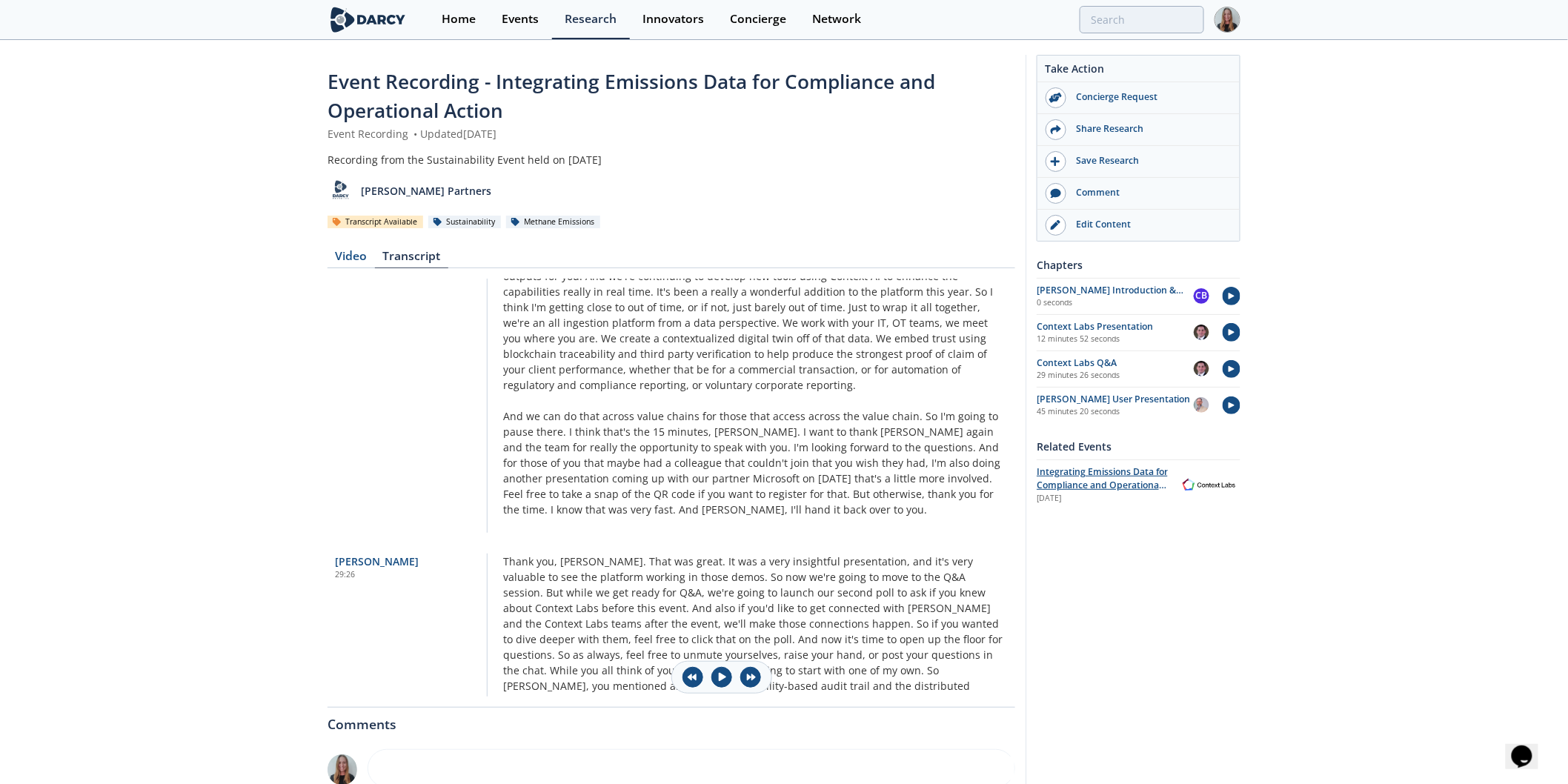
click at [1087, 480] on span "Integrating Emissions Data for Compliance and Operational Action" at bounding box center [1102, 485] width 132 height 40
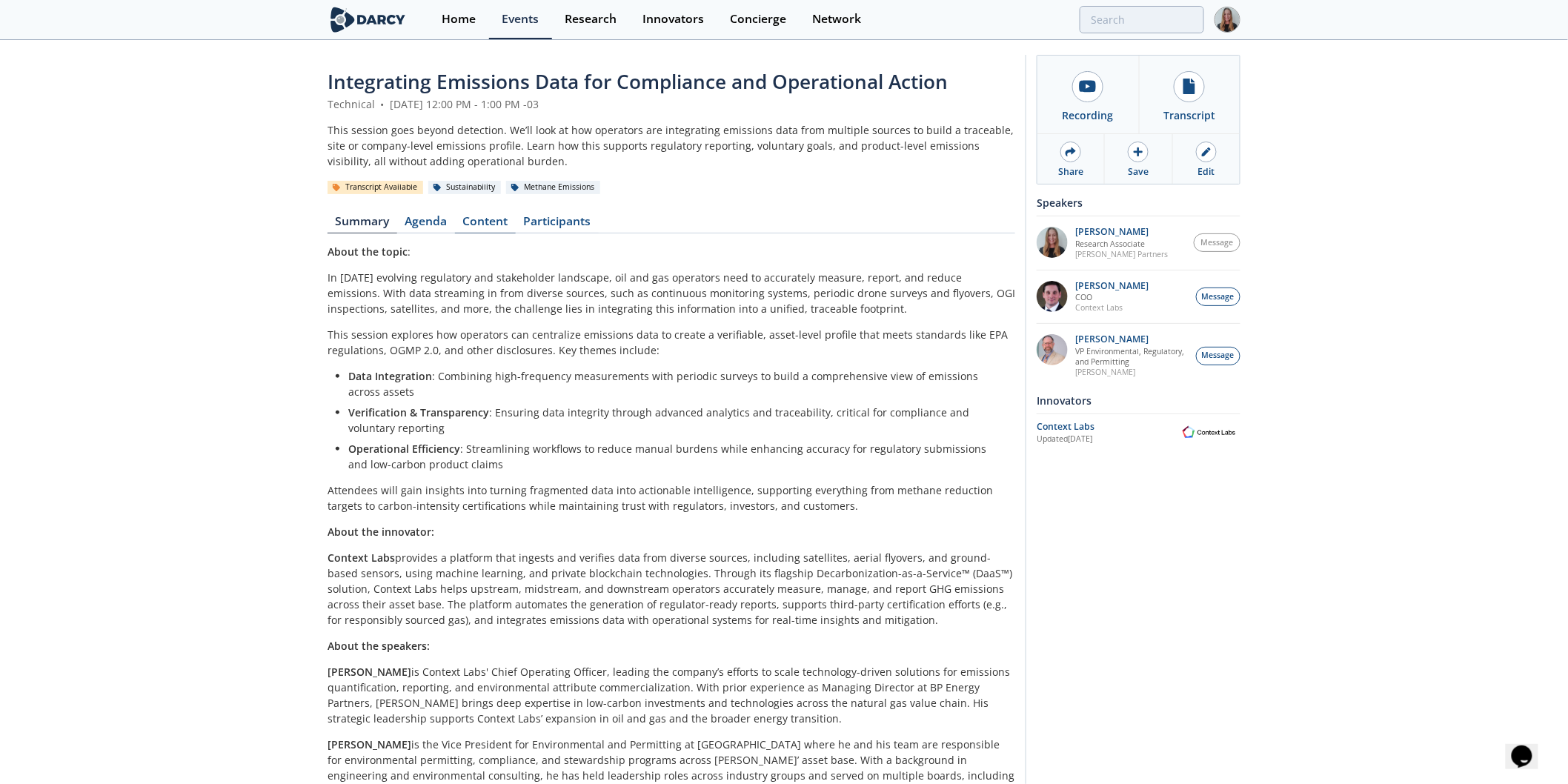
click at [472, 228] on link "Content" at bounding box center [485, 225] width 61 height 18
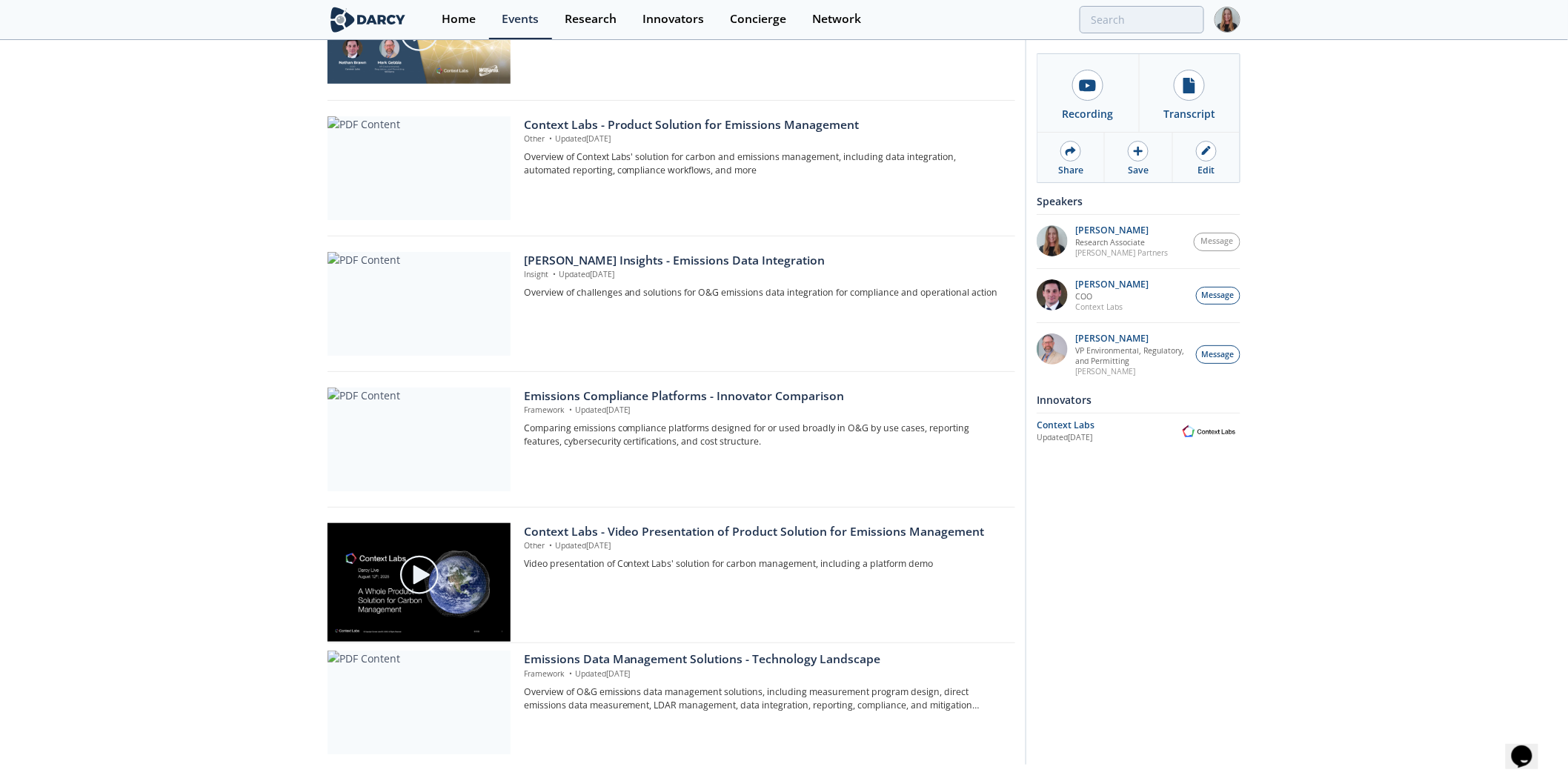
scroll to position [272, 0]
click at [467, 462] on div at bounding box center [419, 438] width 183 height 103
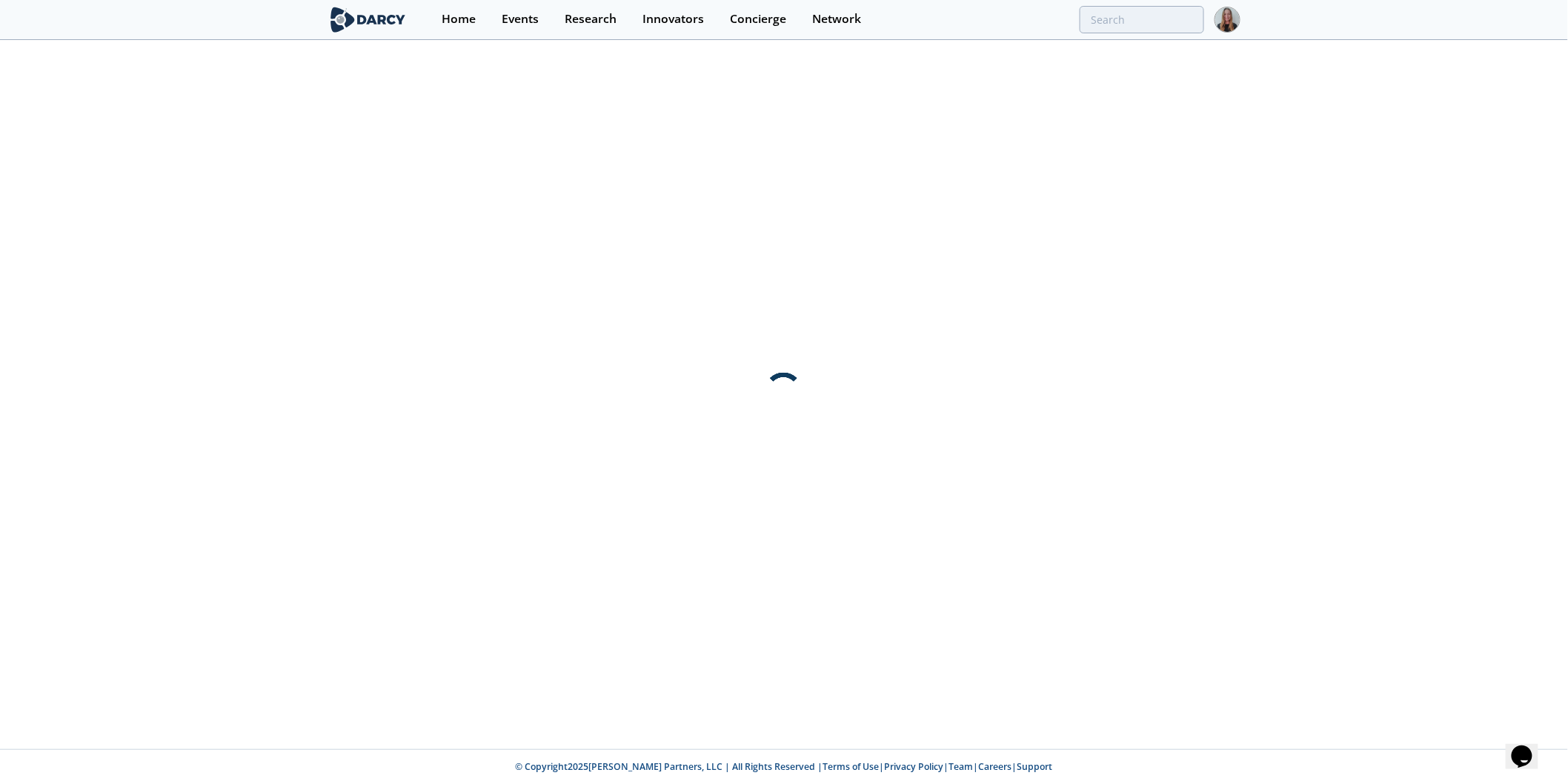
scroll to position [0, 0]
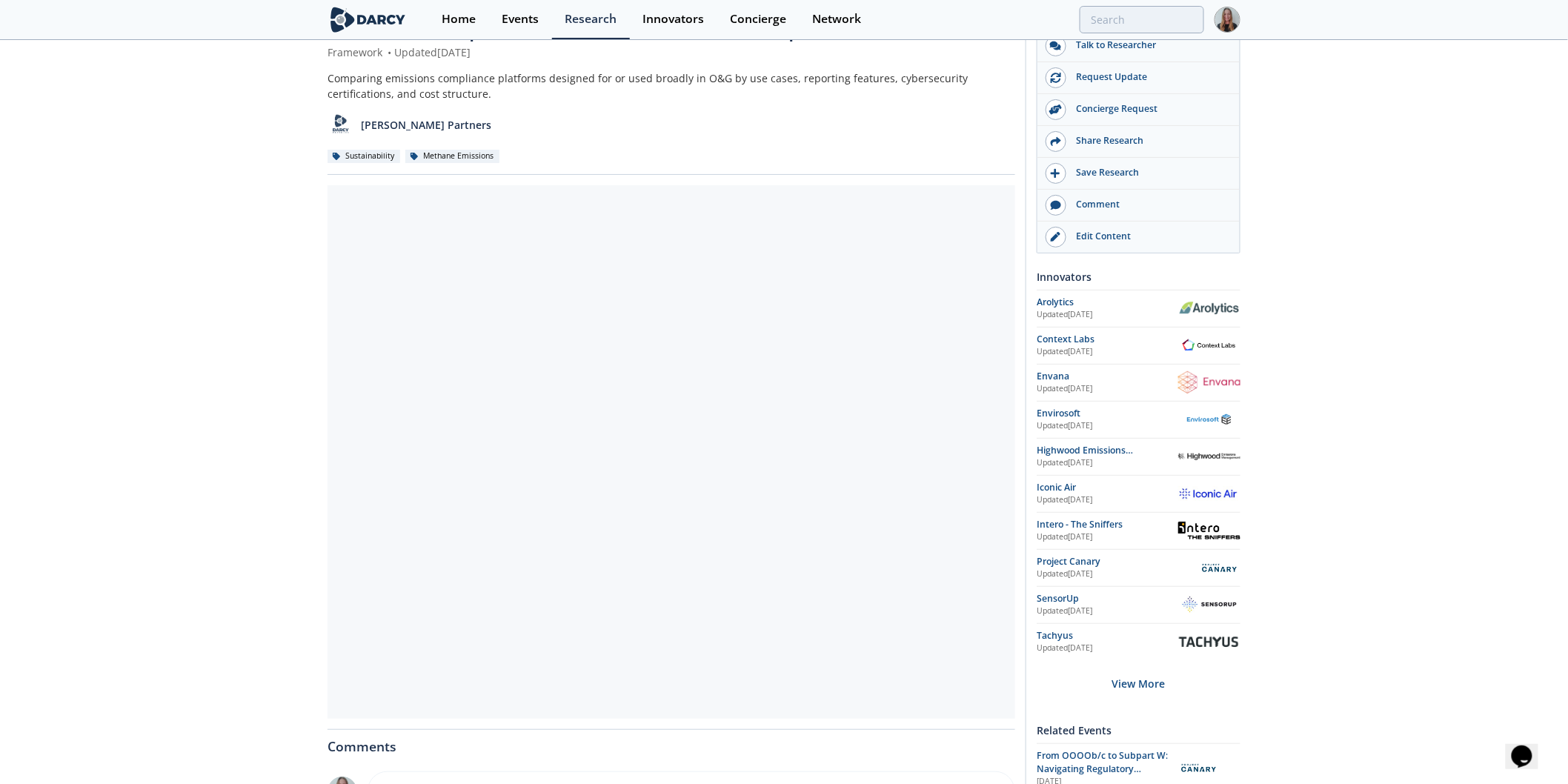
scroll to position [79, 0]
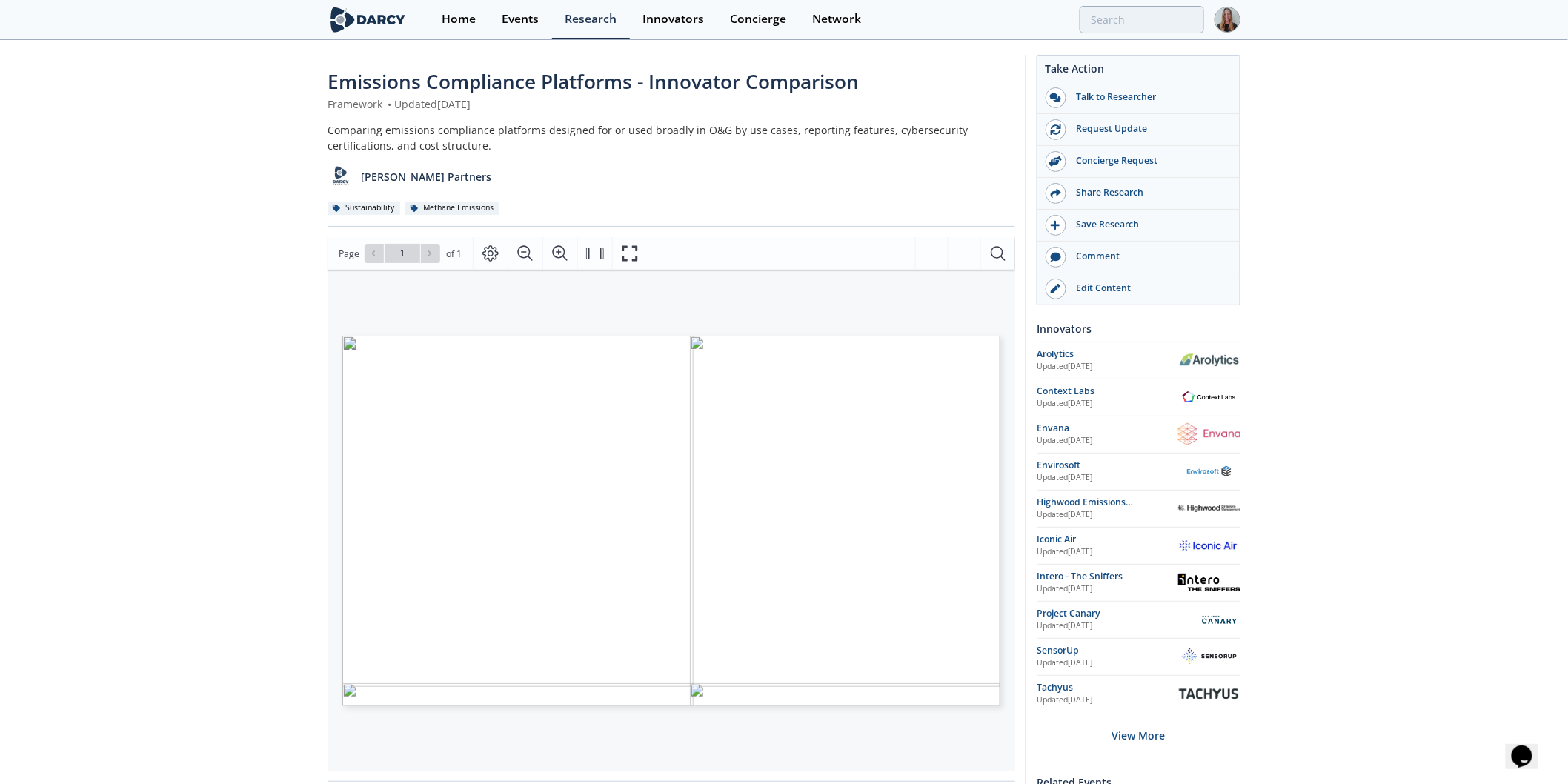
click at [1088, 400] on div "Updated [DATE]" at bounding box center [1108, 404] width 142 height 12
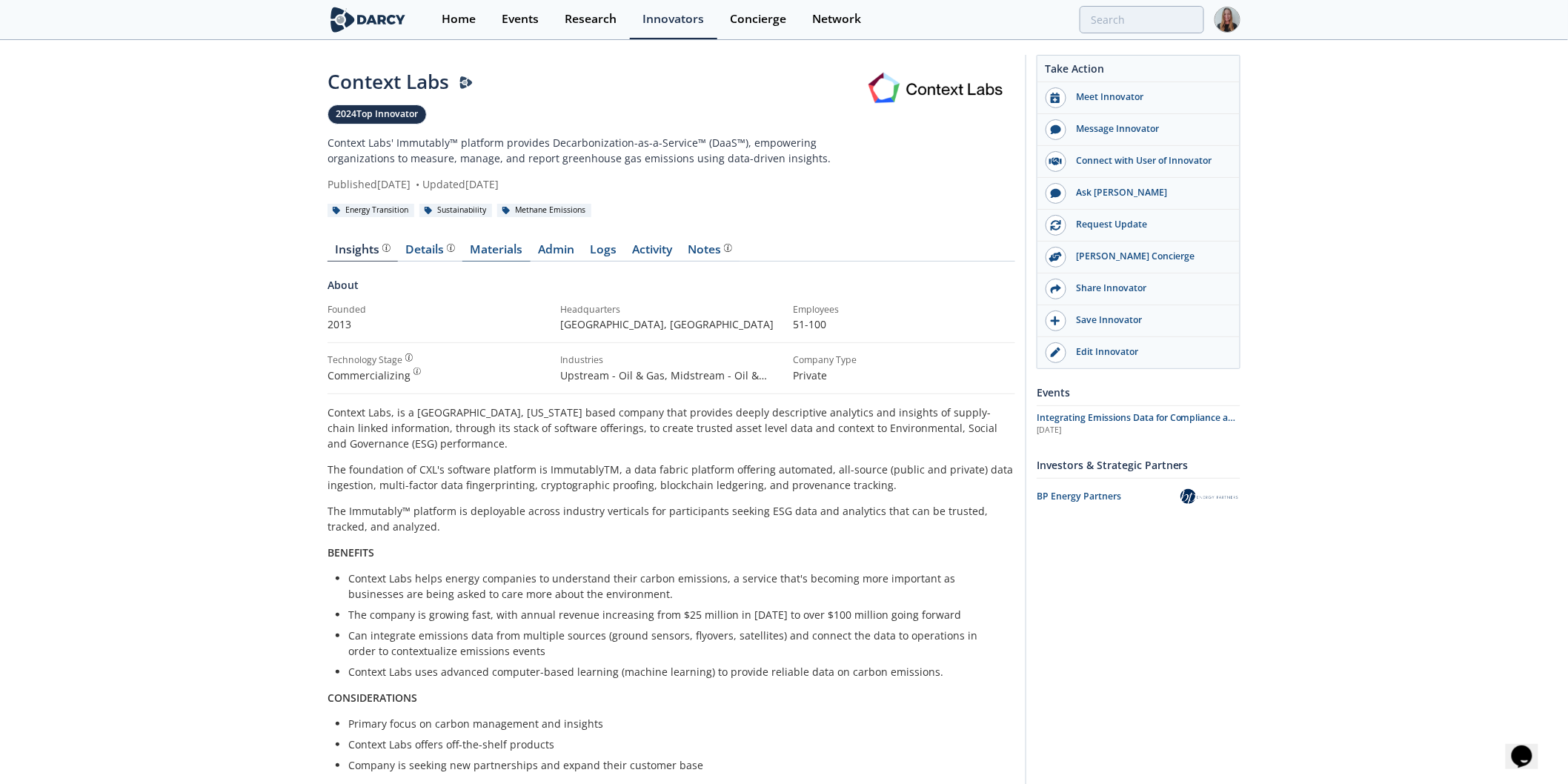
click at [496, 253] on link "Materials" at bounding box center [496, 253] width 68 height 18
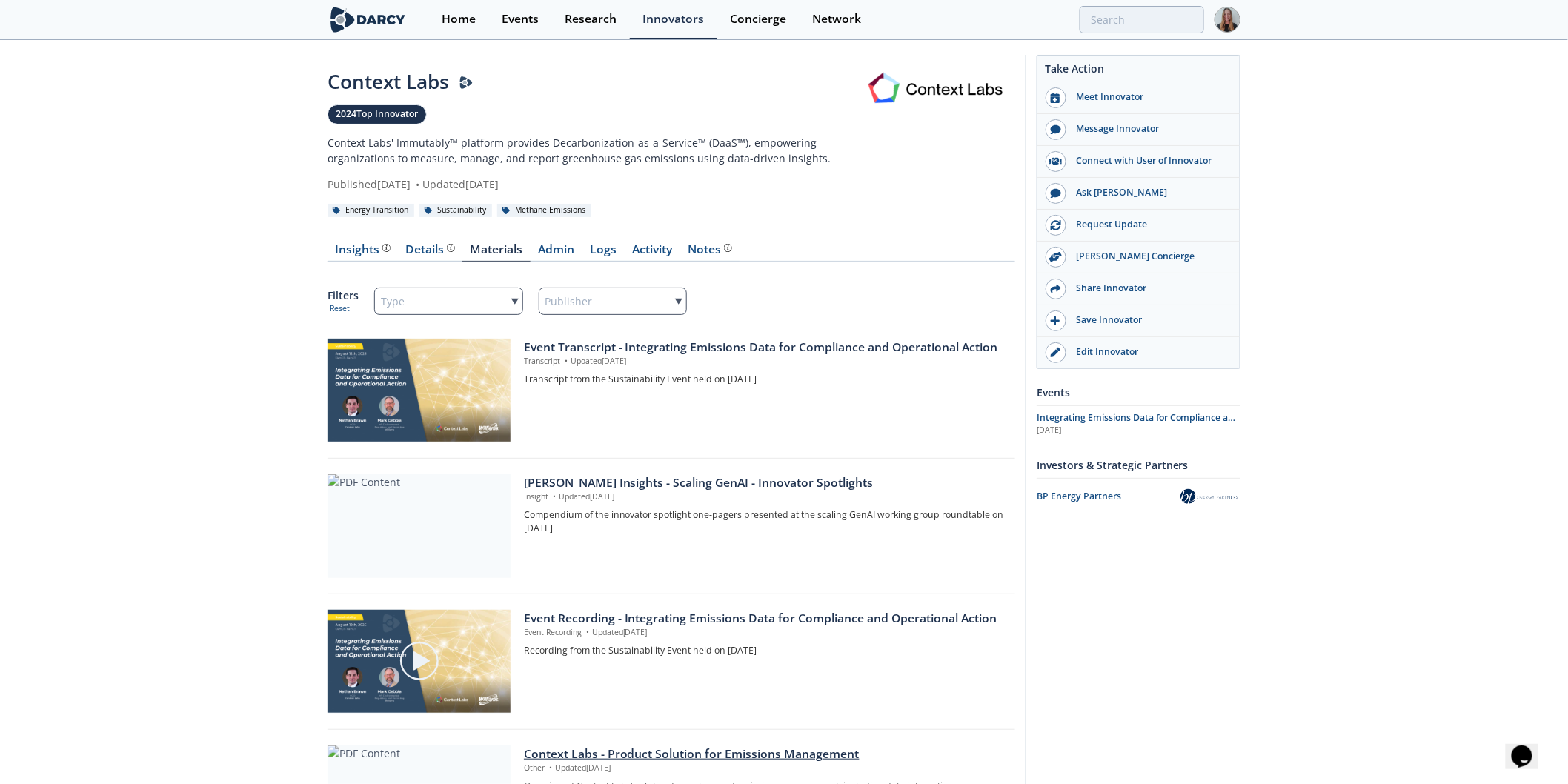
click at [446, 751] on div at bounding box center [419, 798] width 183 height 103
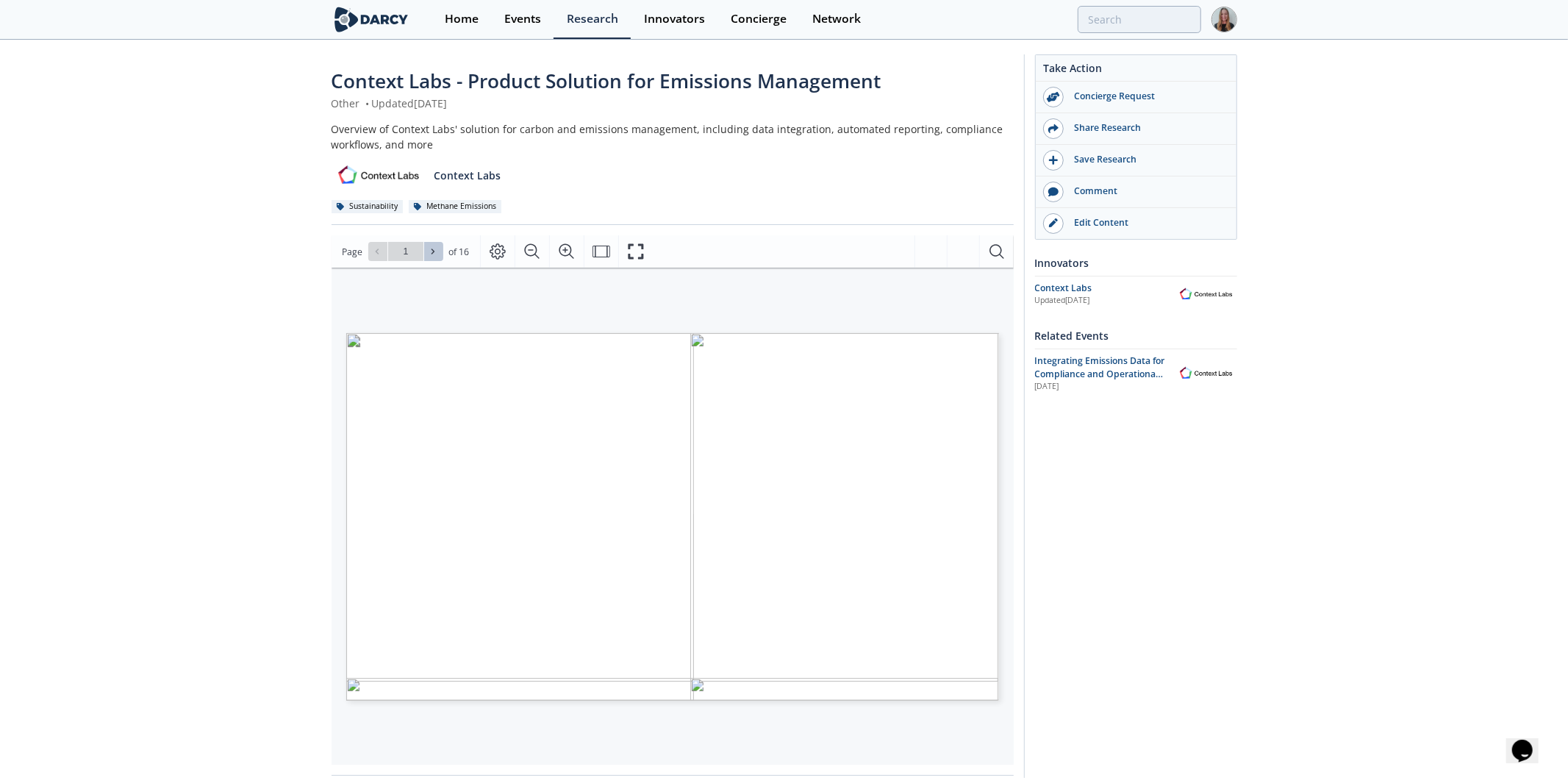
click at [436, 252] on icon at bounding box center [433, 251] width 9 height 9
type input "2"
click at [436, 252] on icon at bounding box center [433, 251] width 9 height 9
click at [435, 251] on icon at bounding box center [433, 251] width 9 height 9
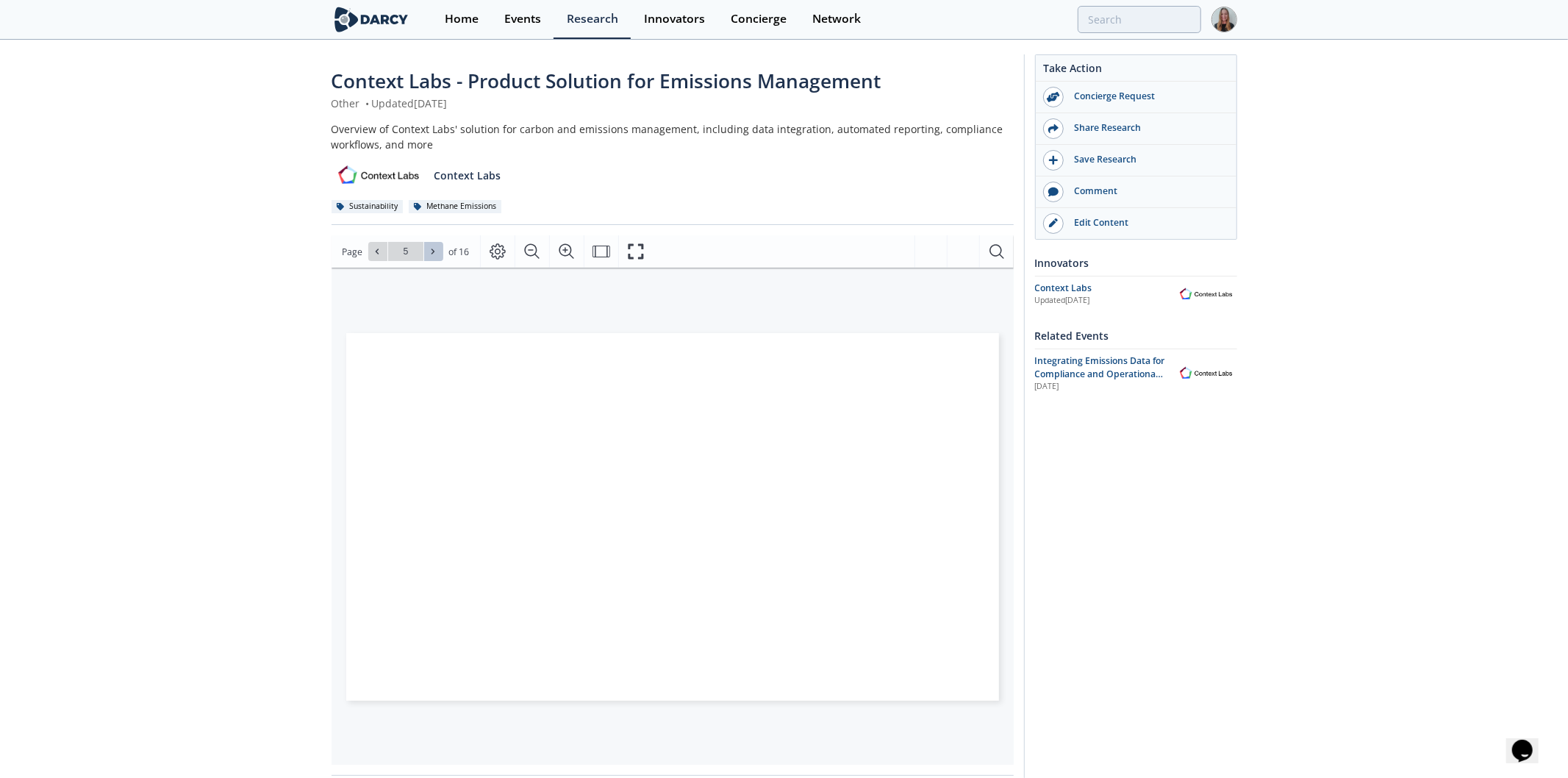
click at [435, 251] on icon at bounding box center [433, 251] width 9 height 9
type input "6"
